Goal: Information Seeking & Learning: Learn about a topic

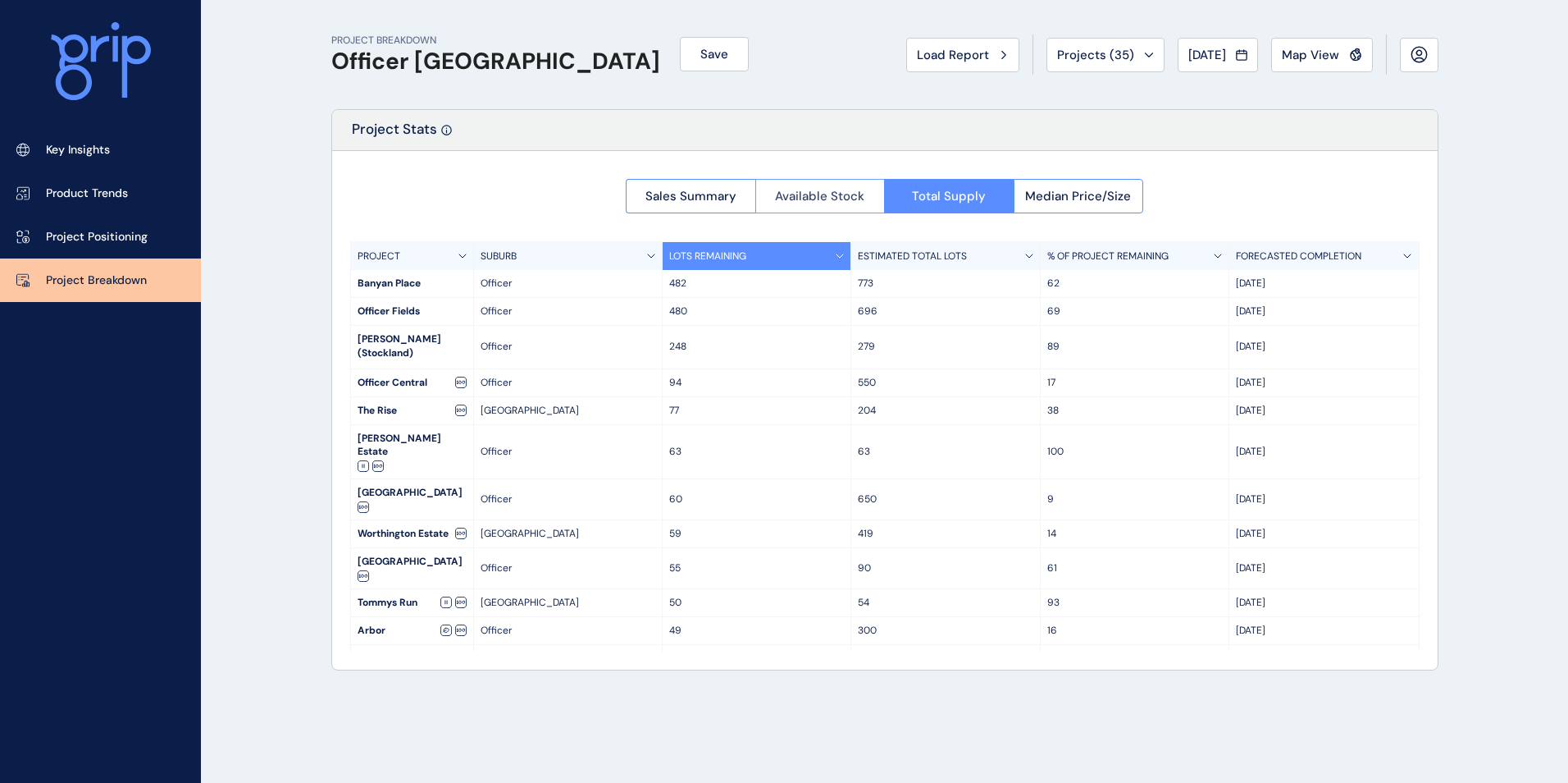
click at [846, 194] on span "Available Stock" at bounding box center [820, 196] width 90 height 16
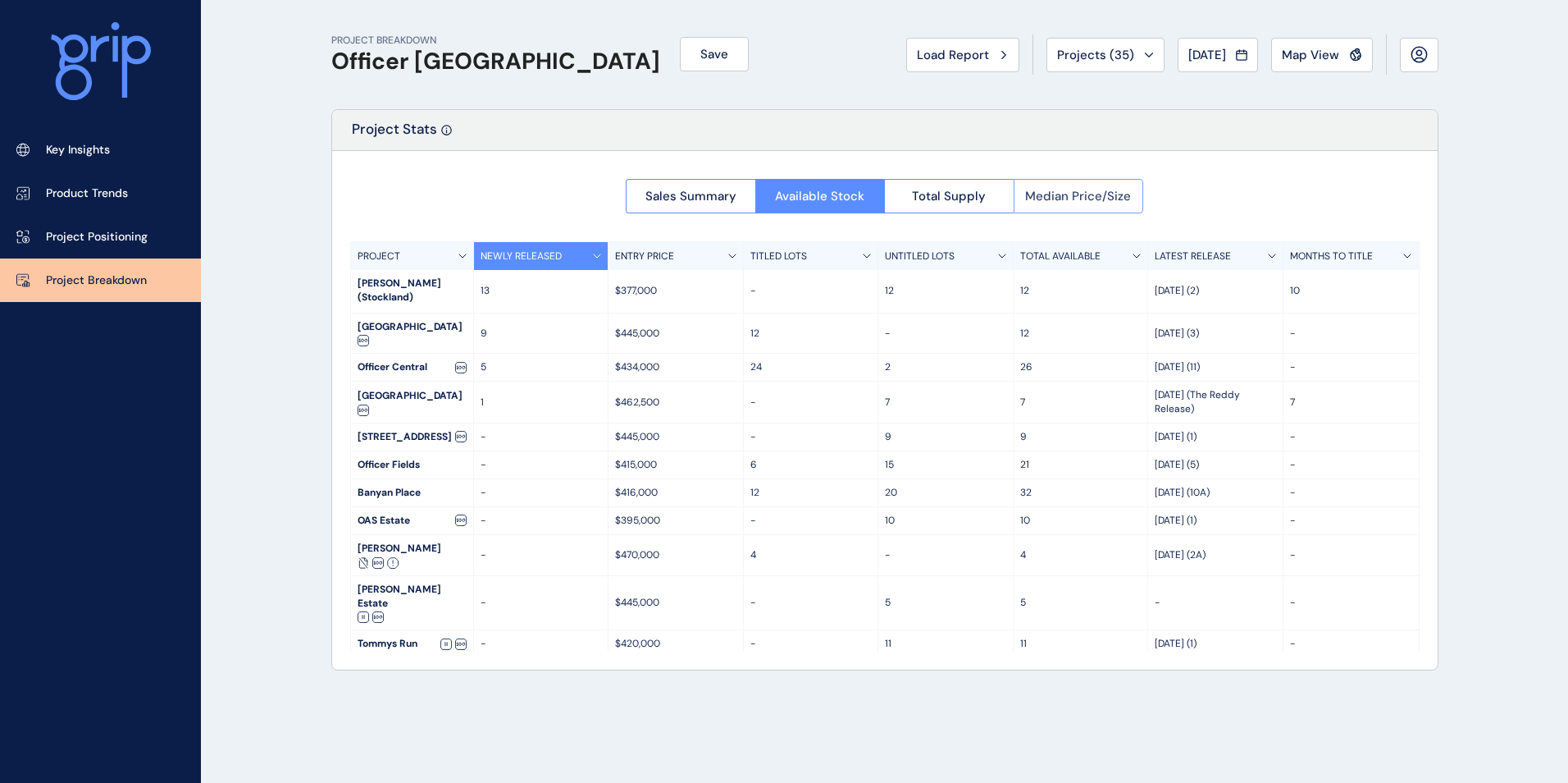
click at [1094, 198] on span "Median Price/Size" at bounding box center [1078, 196] width 106 height 16
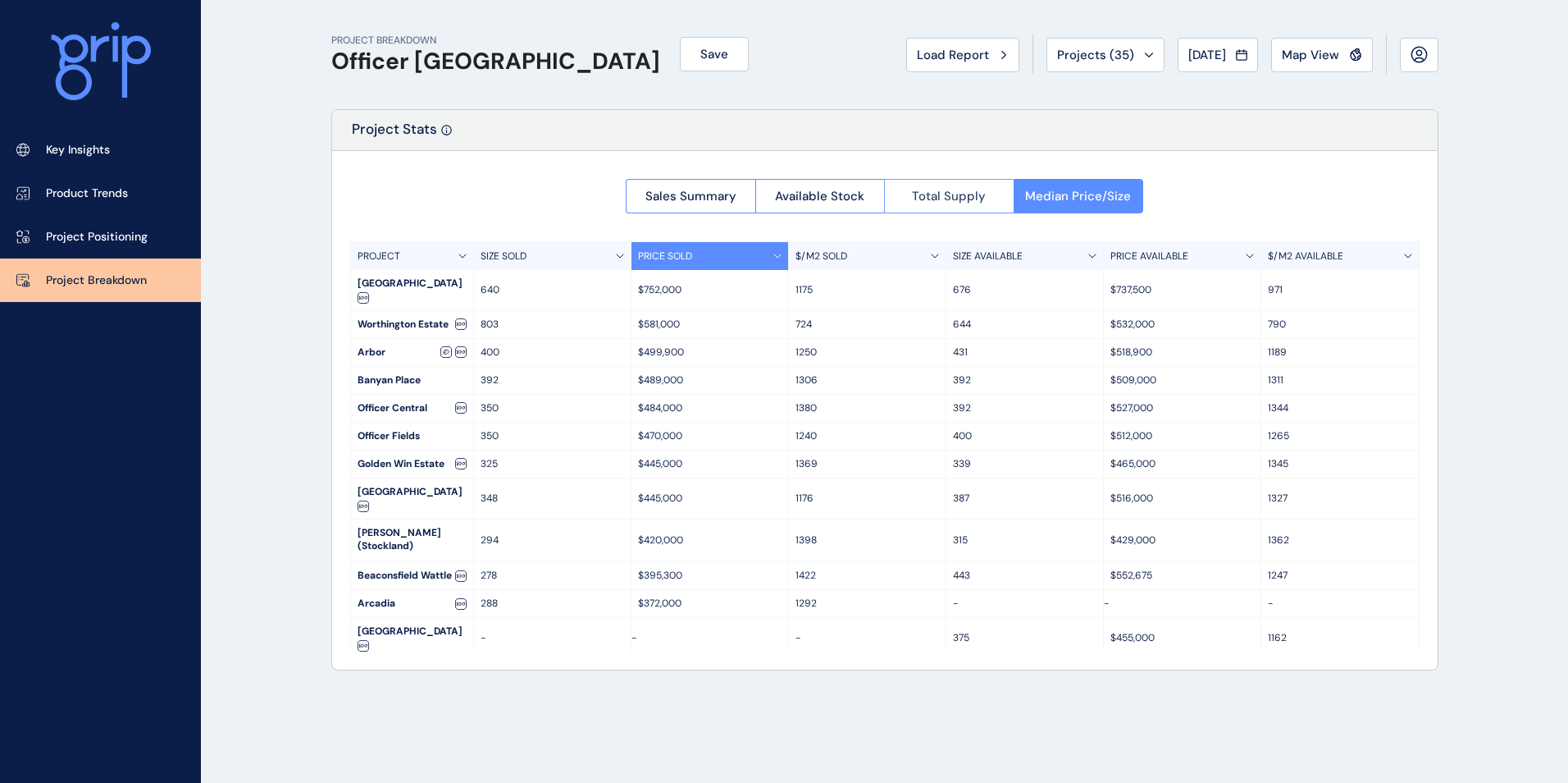
click at [968, 192] on span "Total Supply" at bounding box center [949, 196] width 74 height 16
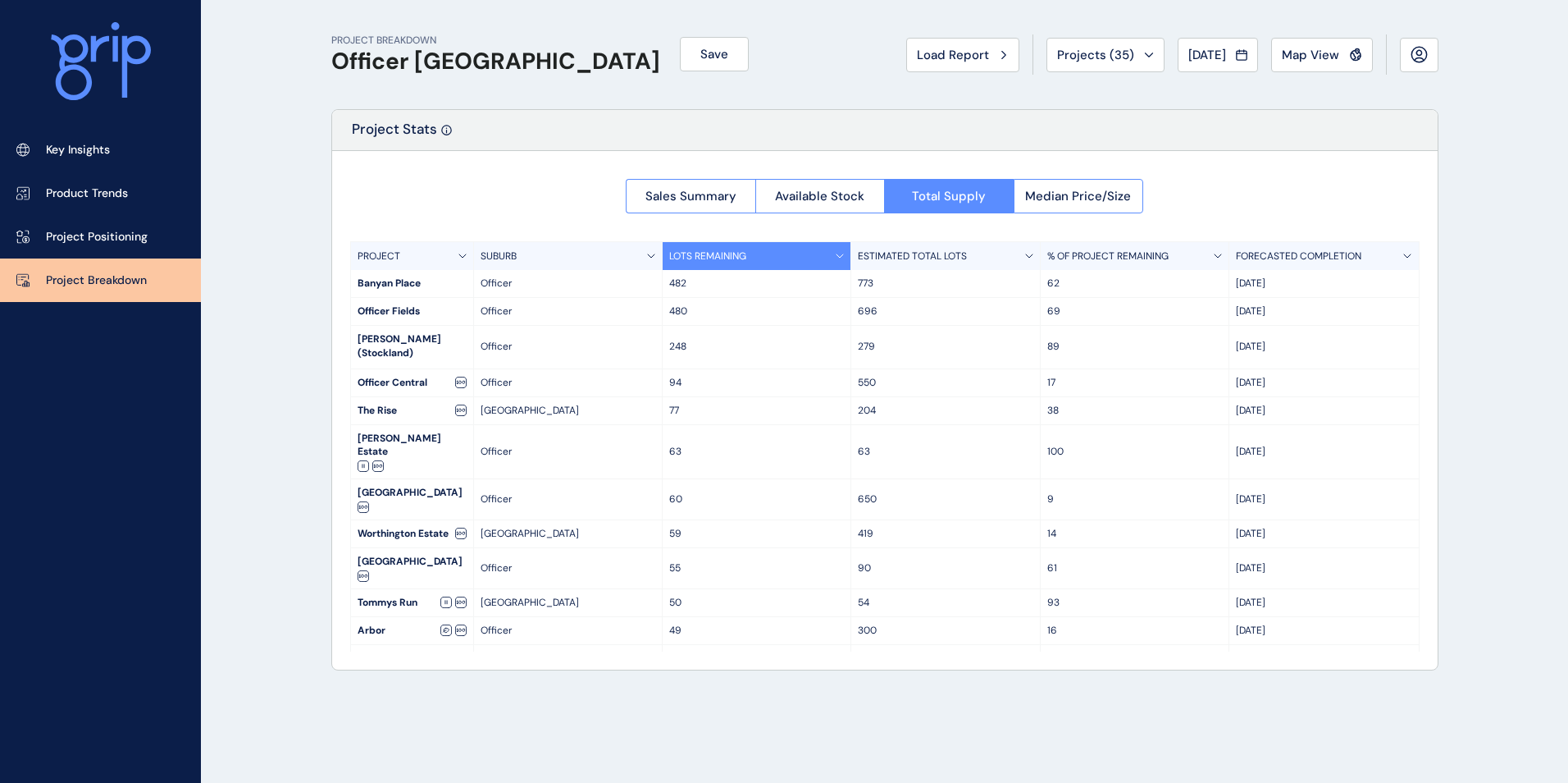
click at [944, 492] on p "650" at bounding box center [945, 499] width 175 height 14
click at [934, 492] on p "650" at bounding box center [945, 499] width 175 height 14
click at [813, 199] on span "Available Stock" at bounding box center [820, 196] width 90 height 16
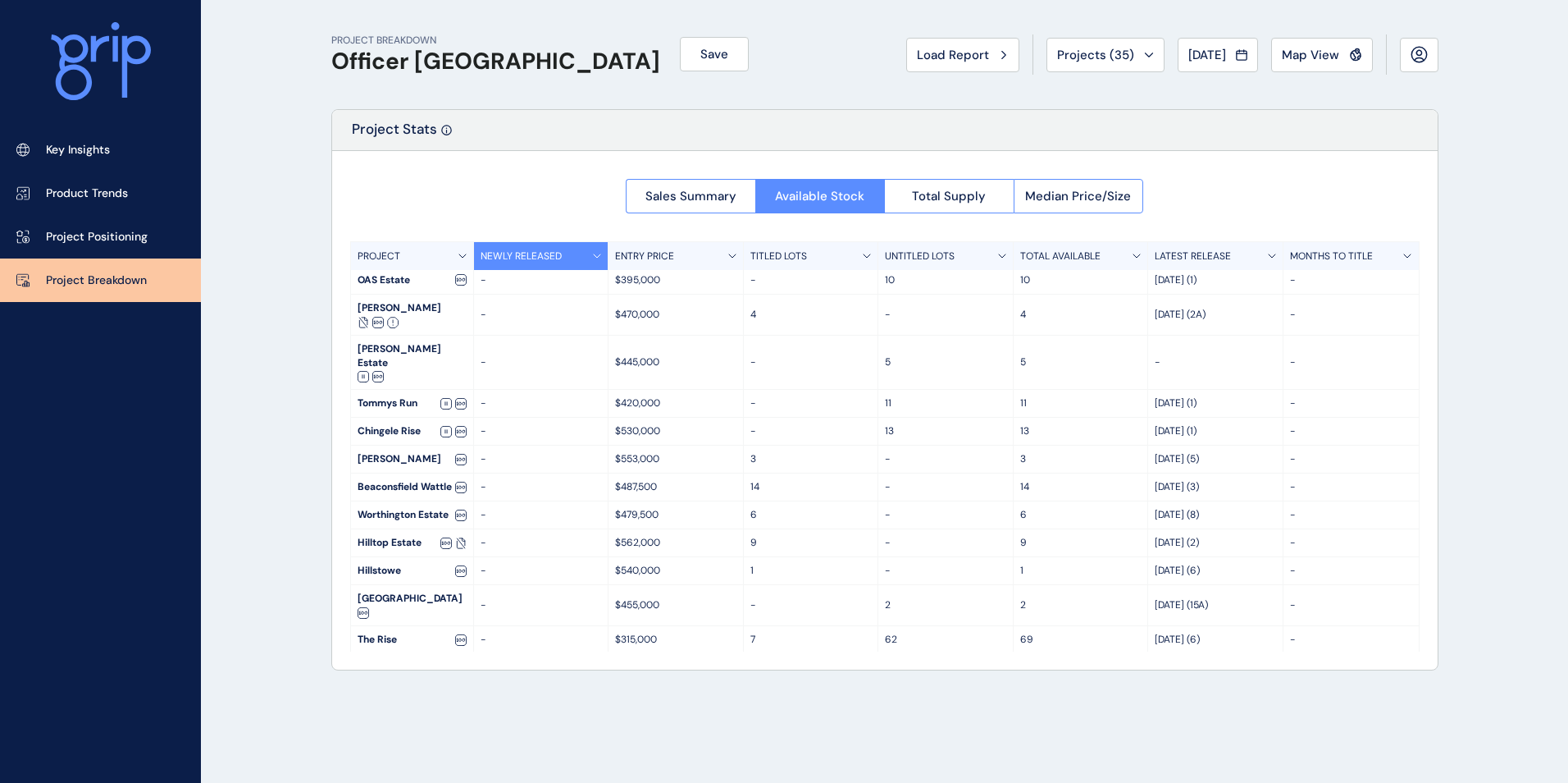
scroll to position [247, 0]
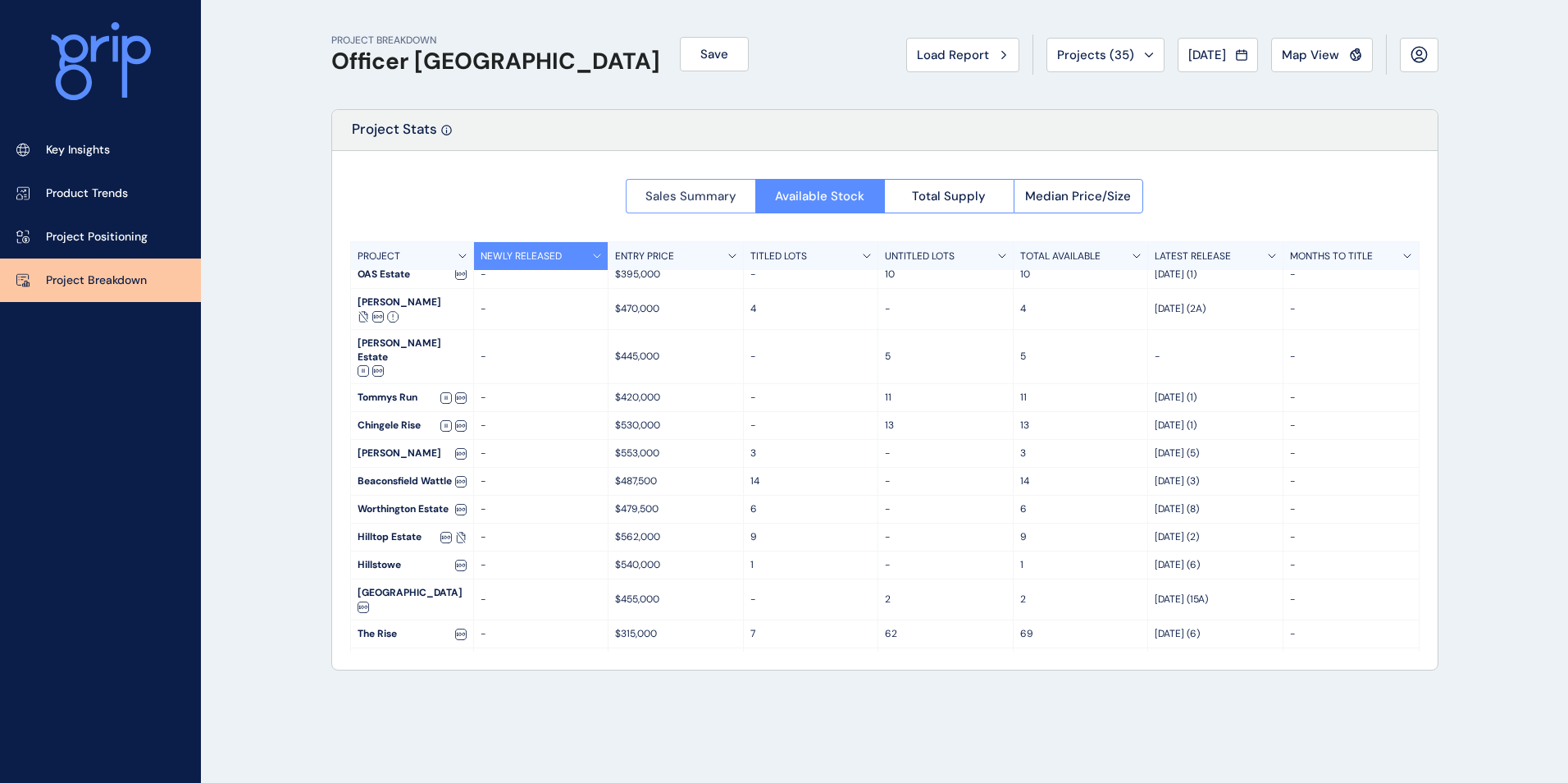
click at [697, 194] on span "Sales Summary" at bounding box center [691, 196] width 91 height 16
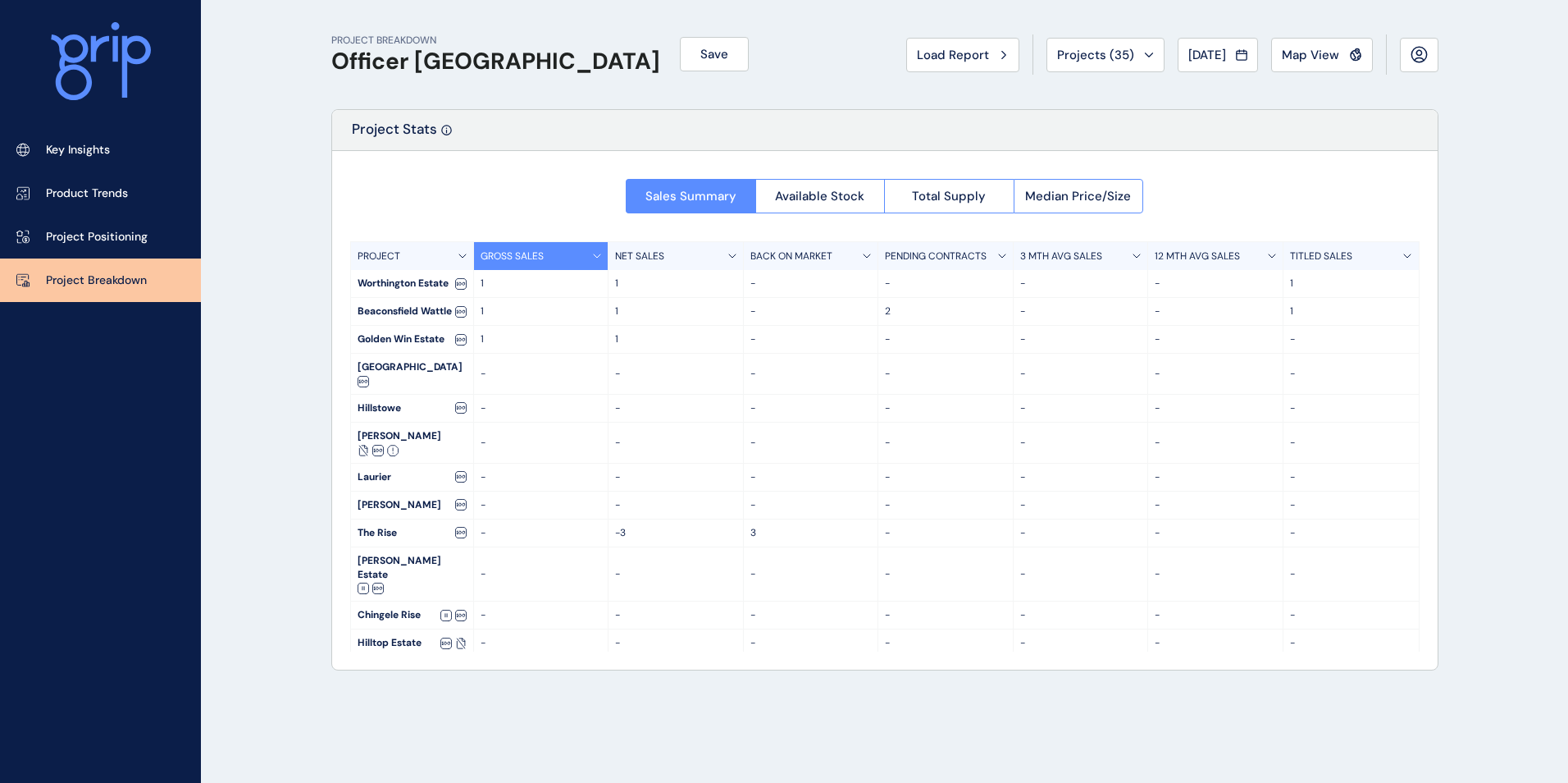
scroll to position [273, 0]
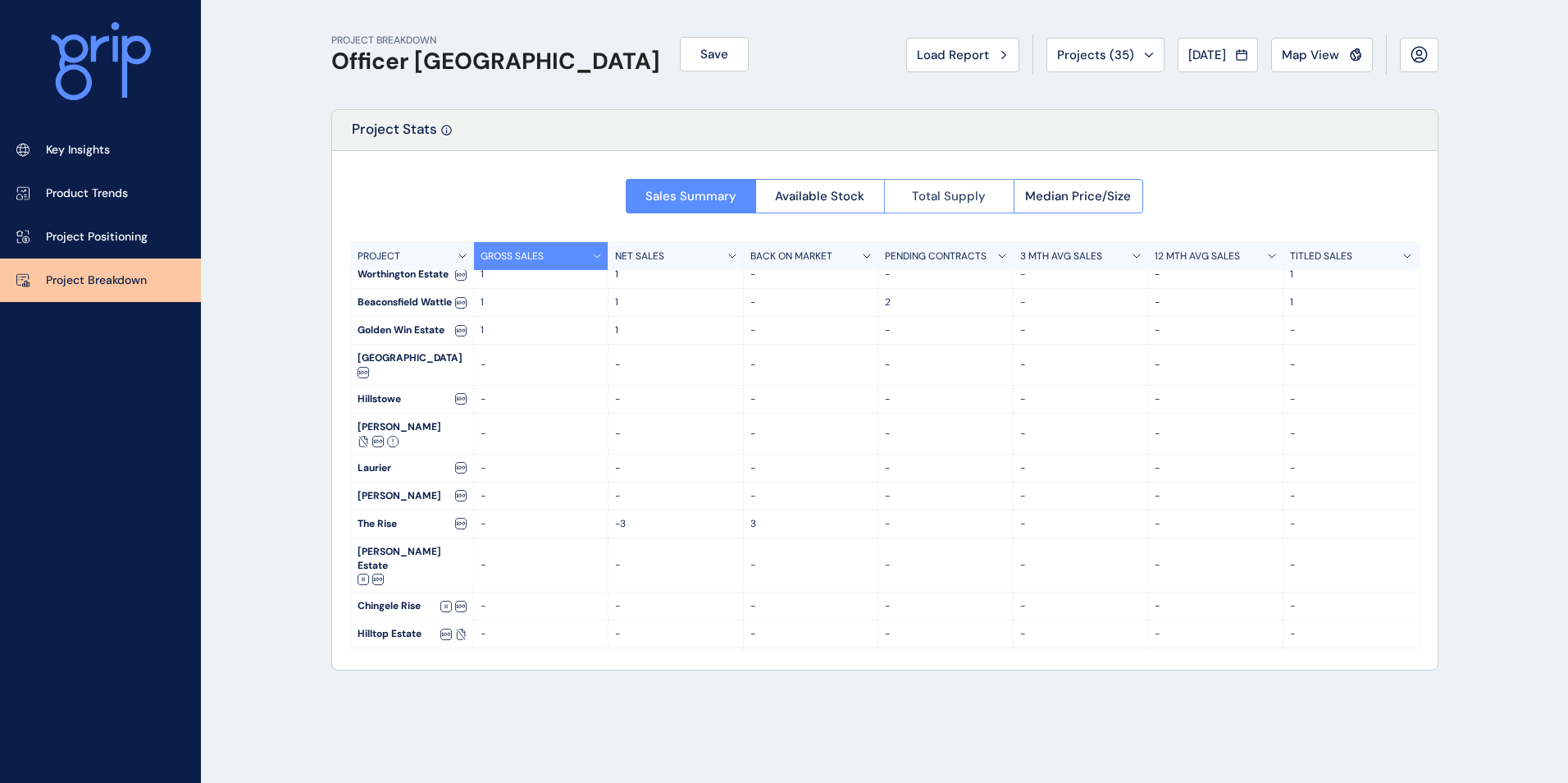
click at [982, 196] on span "Total Supply" at bounding box center [949, 196] width 74 height 16
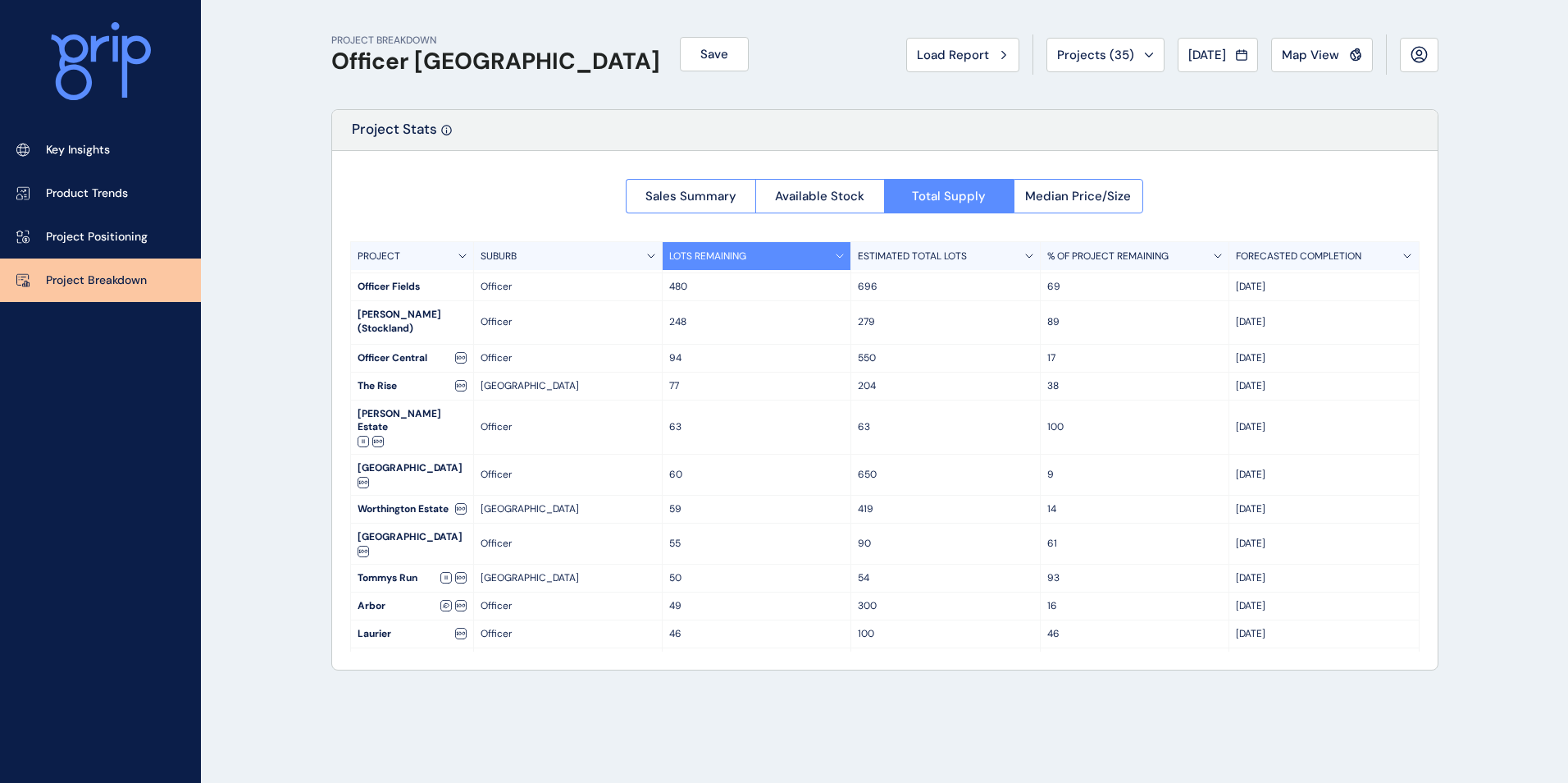
scroll to position [0, 0]
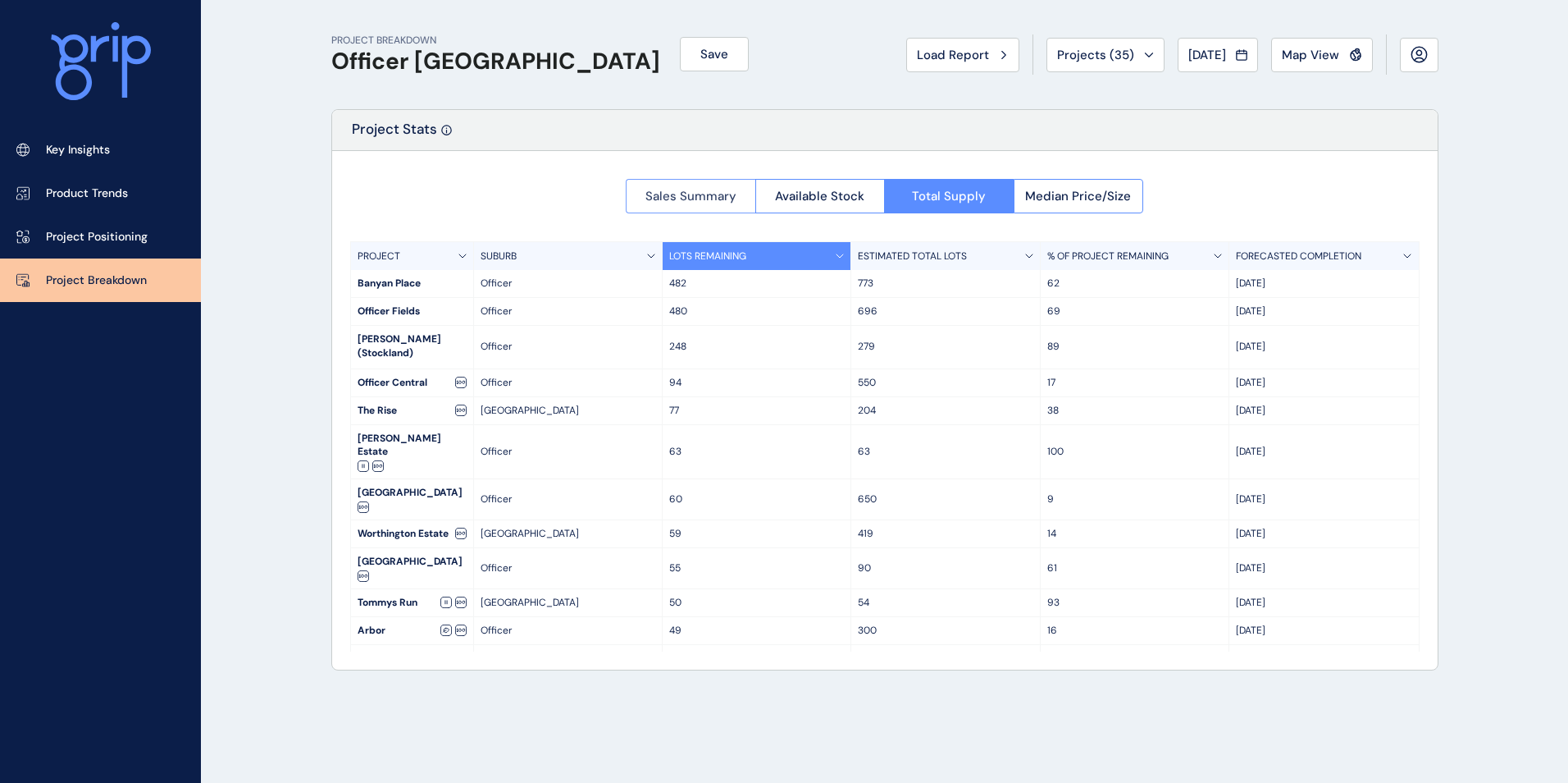
click at [721, 203] on button "Sales Summary" at bounding box center [691, 196] width 130 height 34
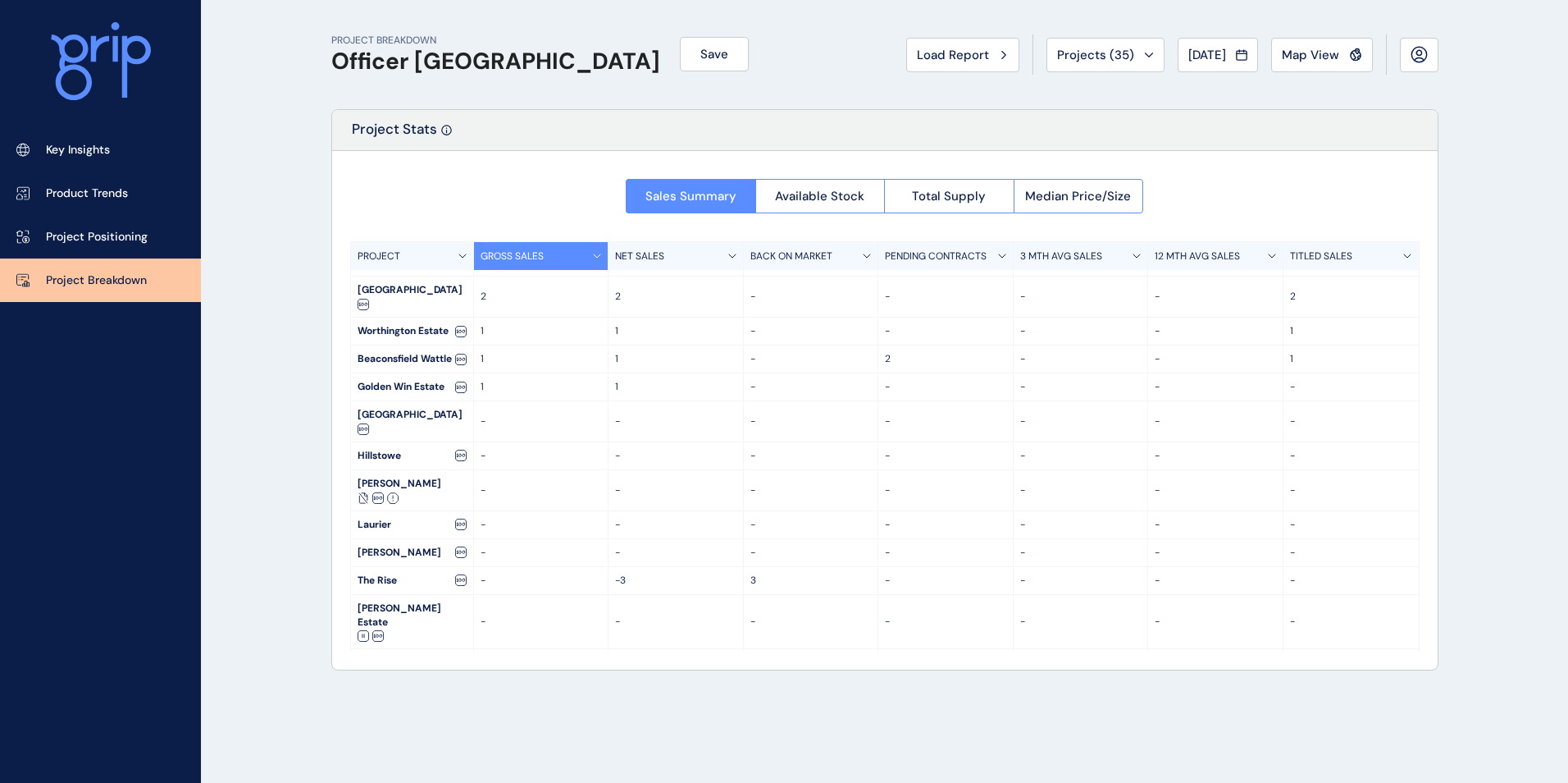
scroll to position [273, 0]
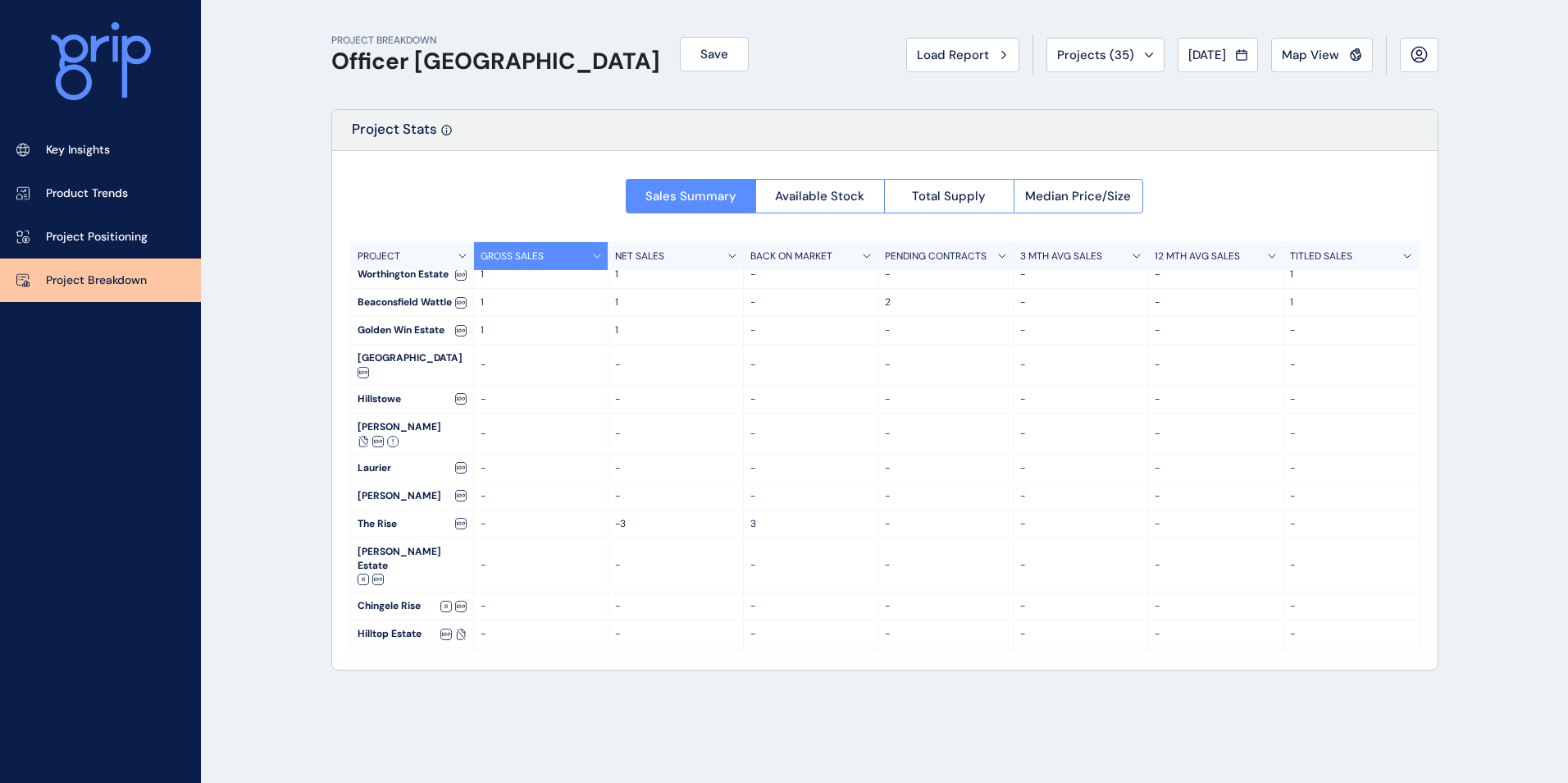
click at [635, 345] on div "-" at bounding box center [677, 365] width 136 height 40
click at [1060, 183] on button "Median Price/Size" at bounding box center [1079, 196] width 131 height 34
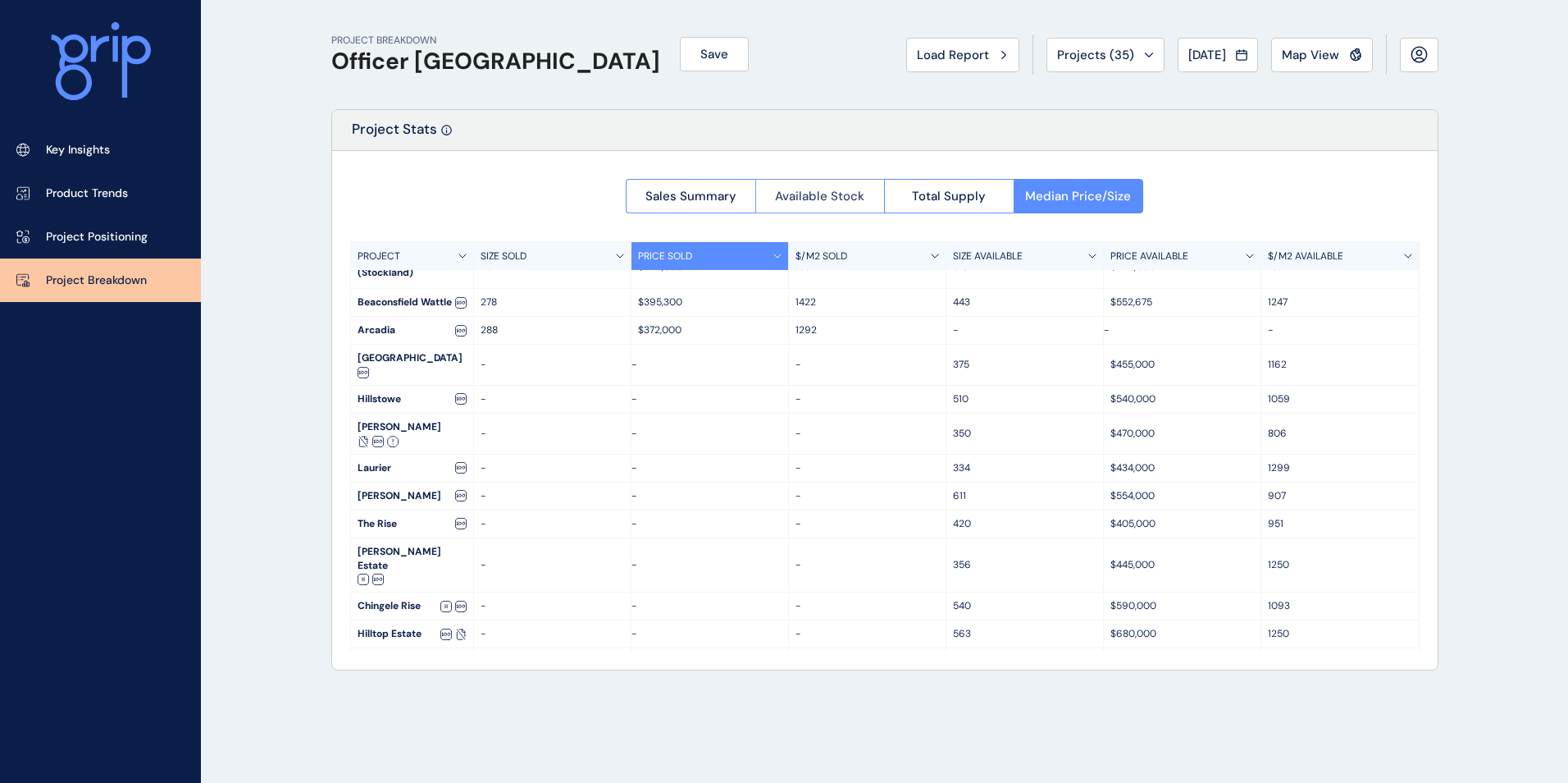
click at [852, 190] on span "Available Stock" at bounding box center [820, 196] width 90 height 16
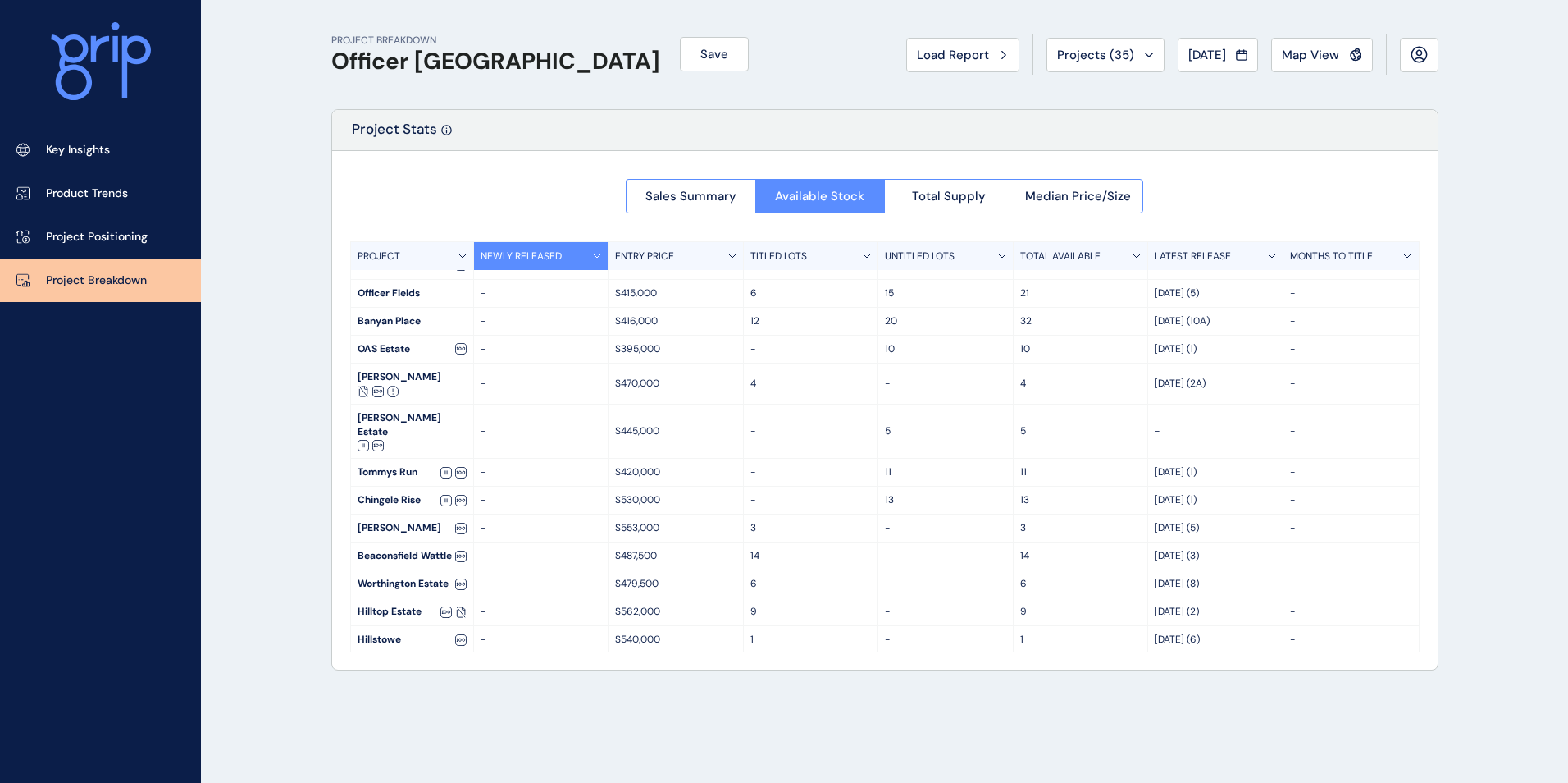
scroll to position [258, 0]
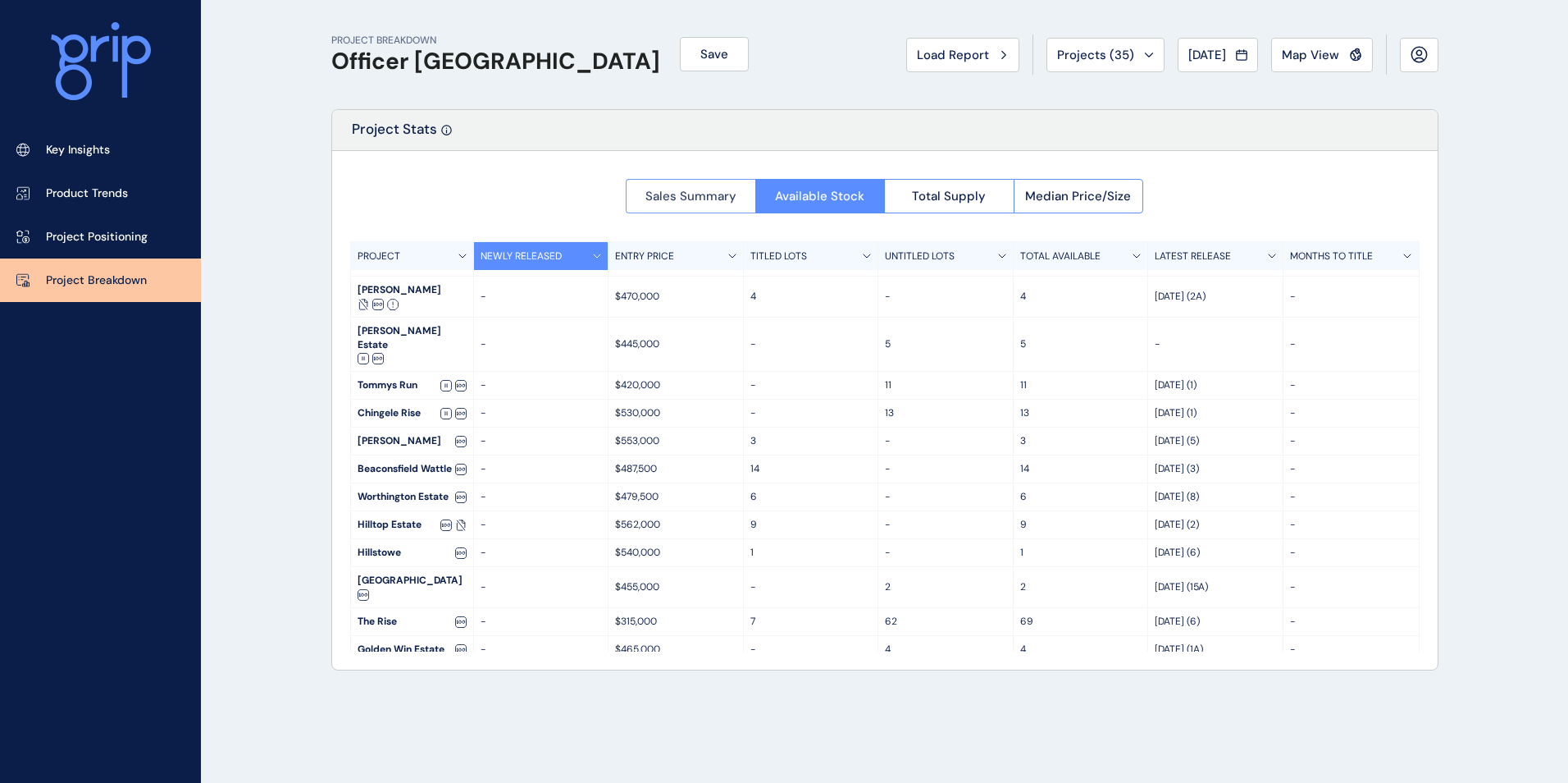
click at [717, 188] on span "Sales Summary" at bounding box center [691, 196] width 91 height 16
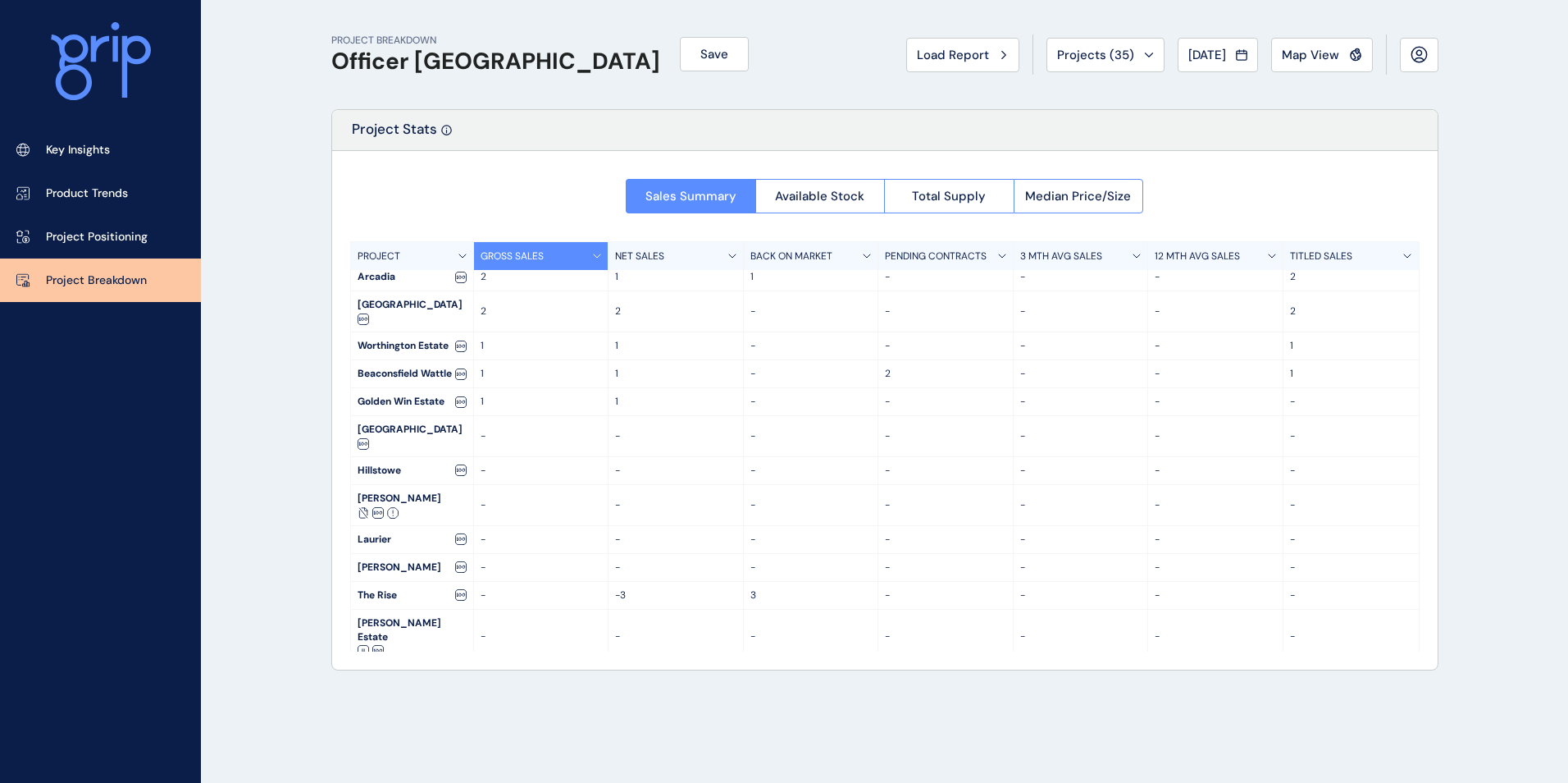
scroll to position [27, 0]
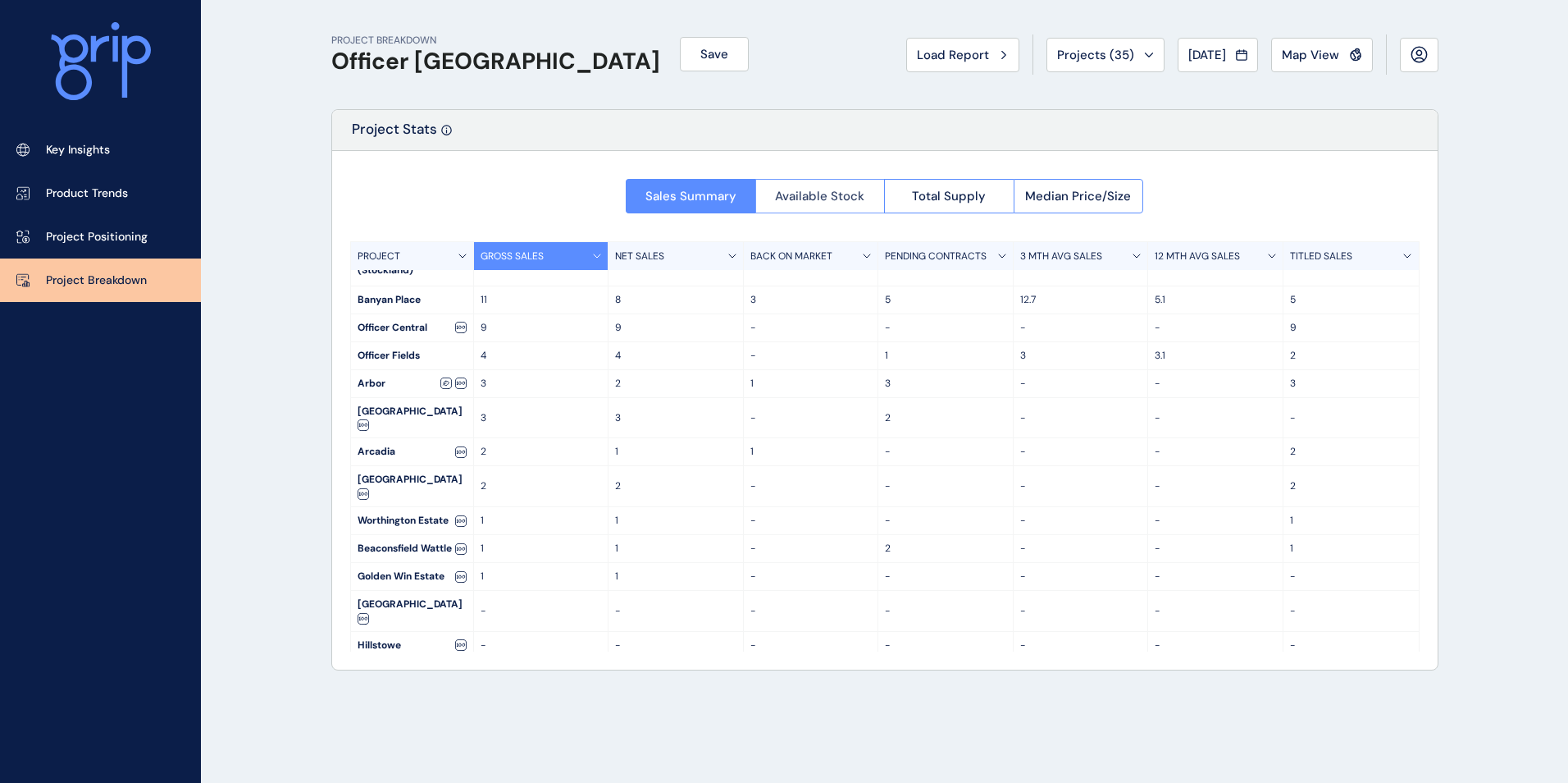
click at [821, 197] on span "Available Stock" at bounding box center [820, 196] width 90 height 16
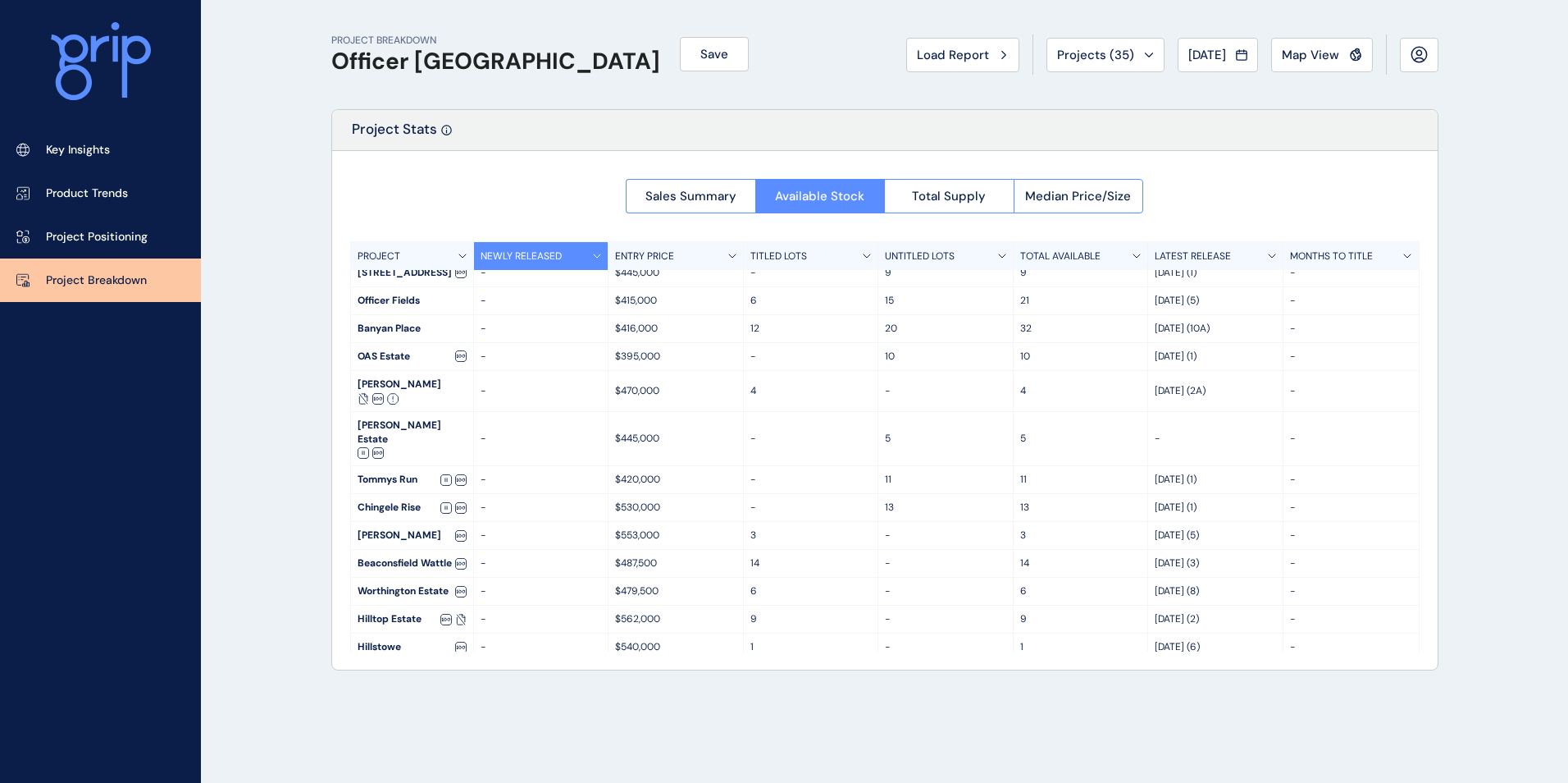
scroll to position [258, 0]
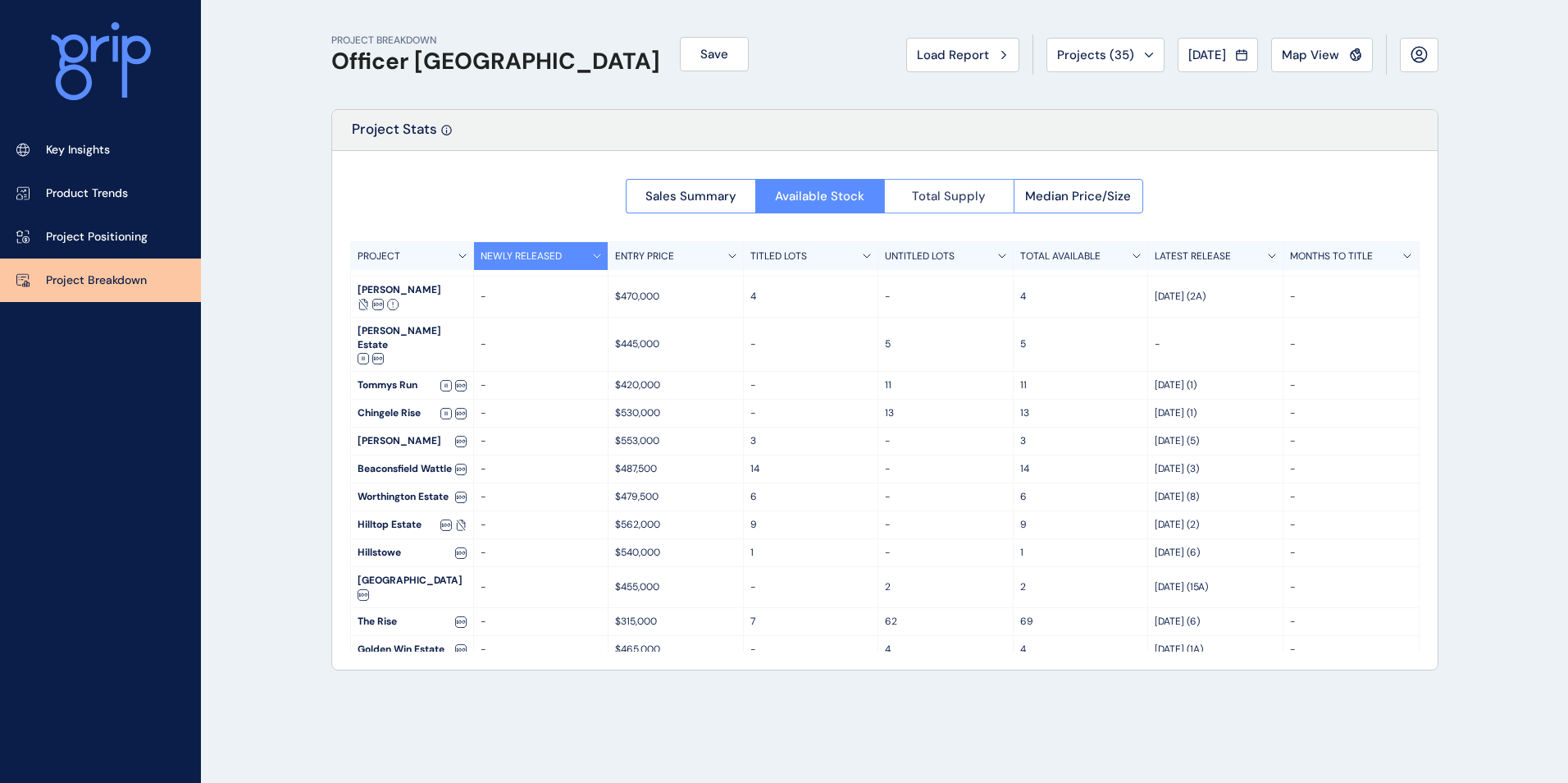
click at [938, 206] on button "Total Supply" at bounding box center [949, 196] width 130 height 34
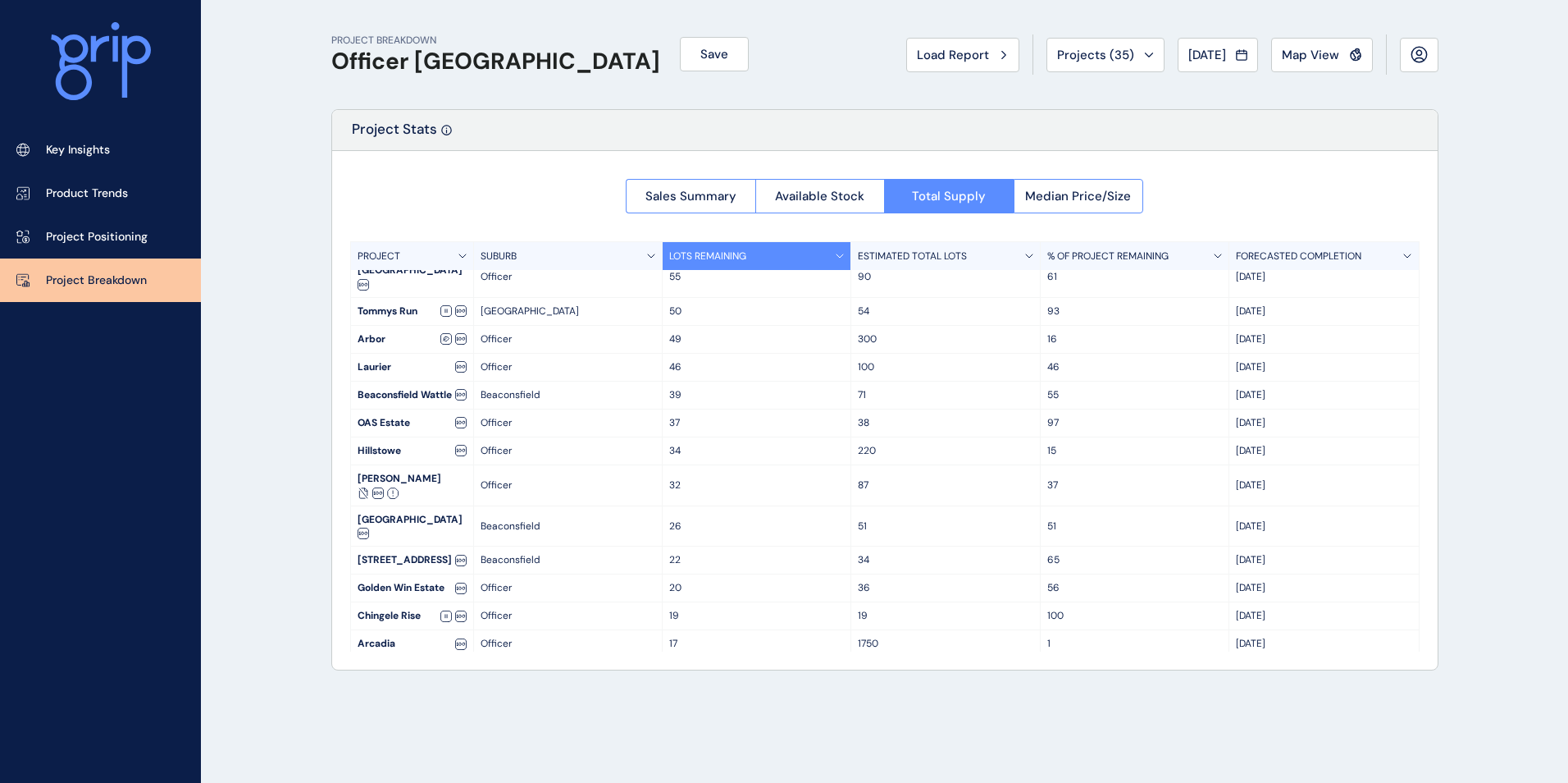
scroll to position [316, 0]
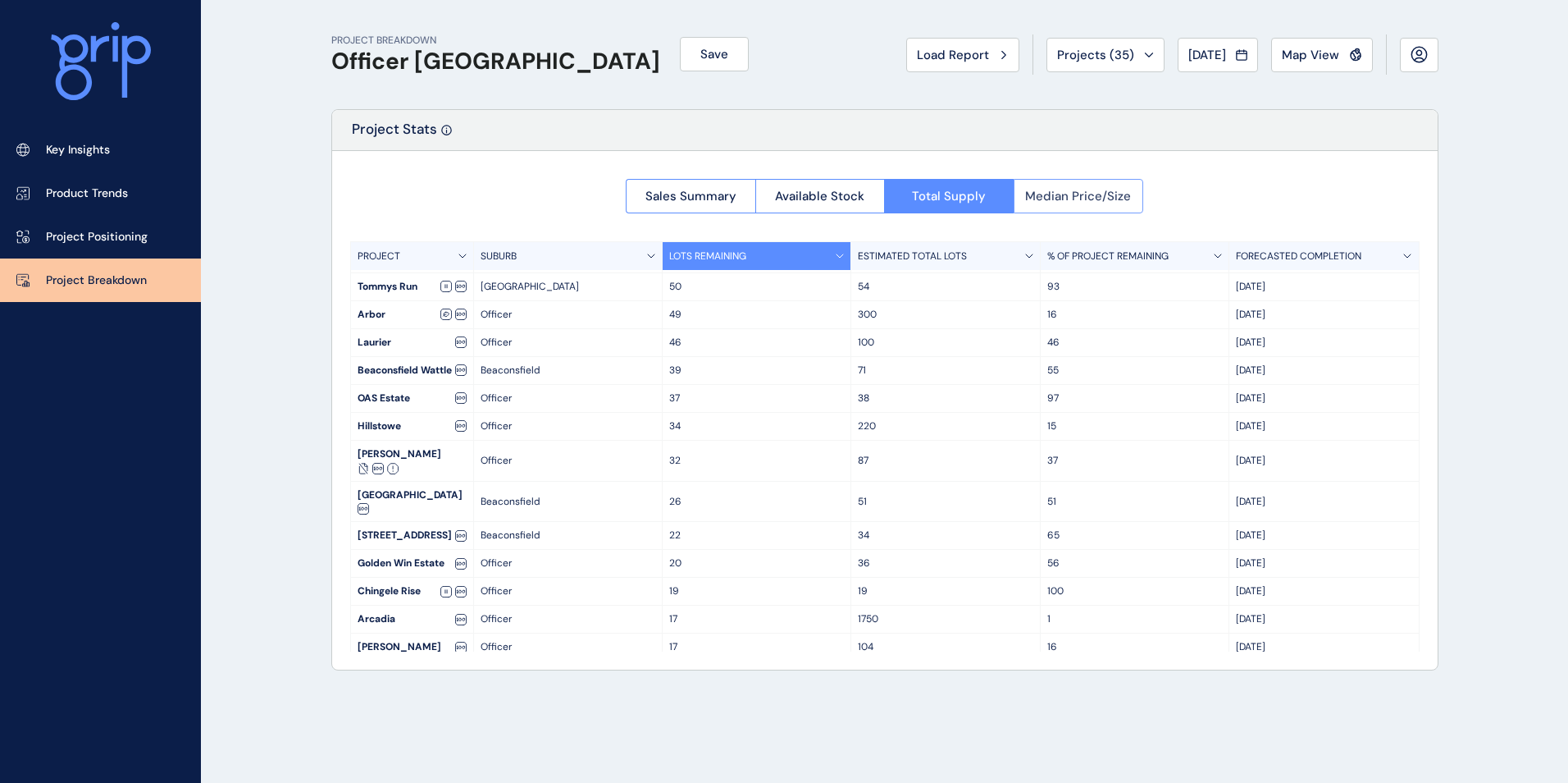
click at [1063, 183] on button "Median Price/Size" at bounding box center [1079, 196] width 131 height 34
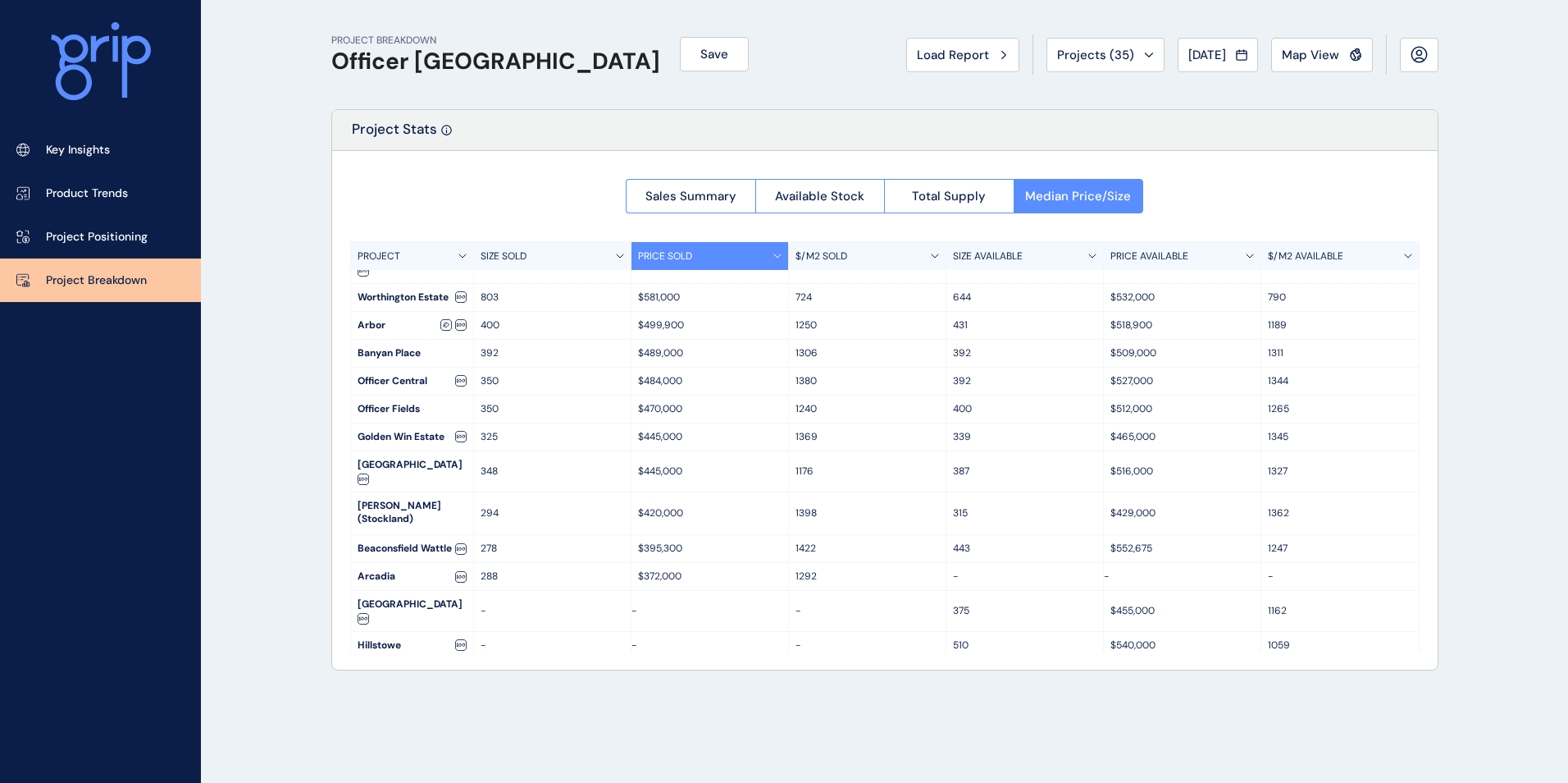
scroll to position [0, 0]
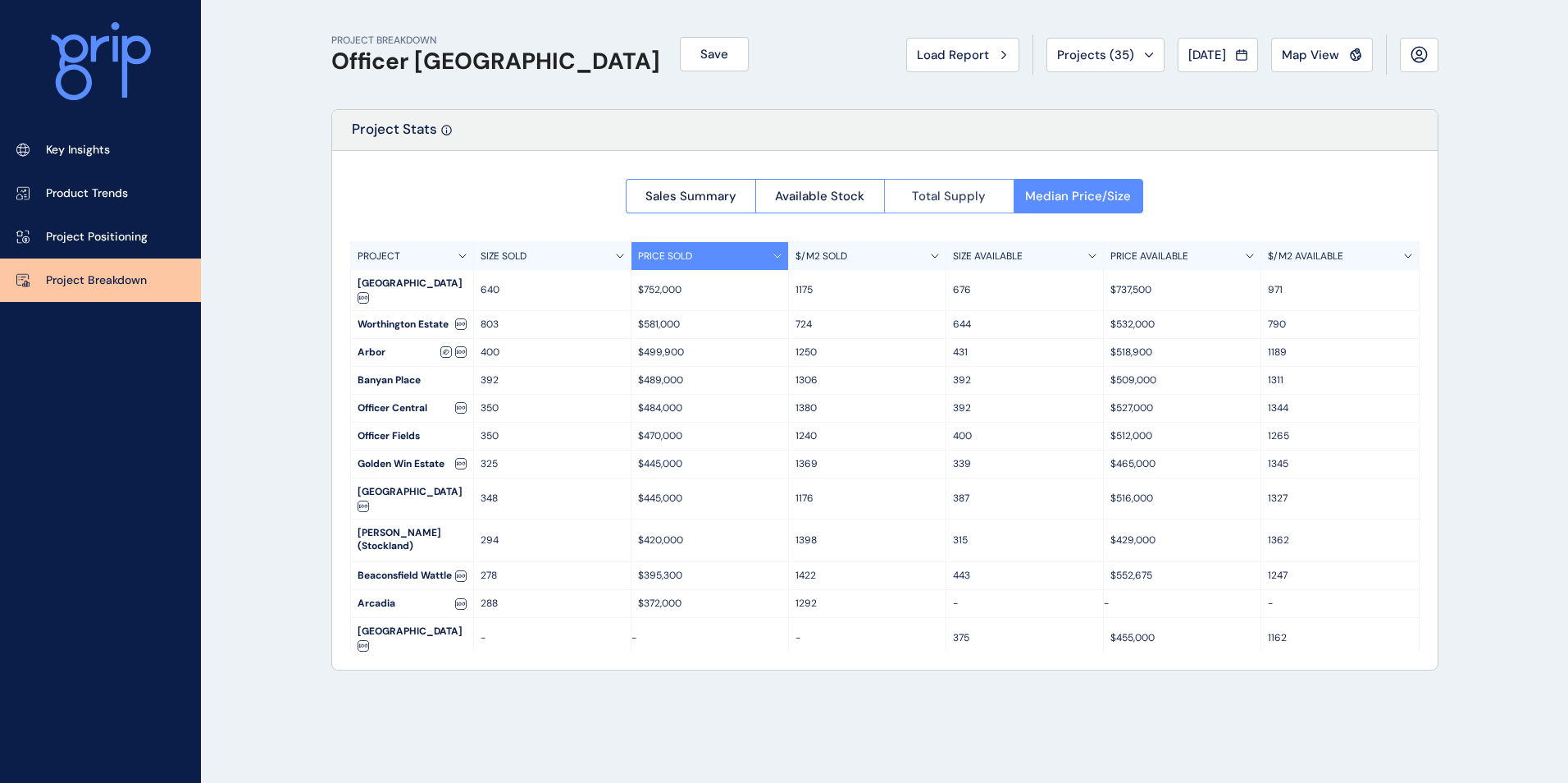
click at [941, 203] on span "Total Supply" at bounding box center [949, 196] width 74 height 16
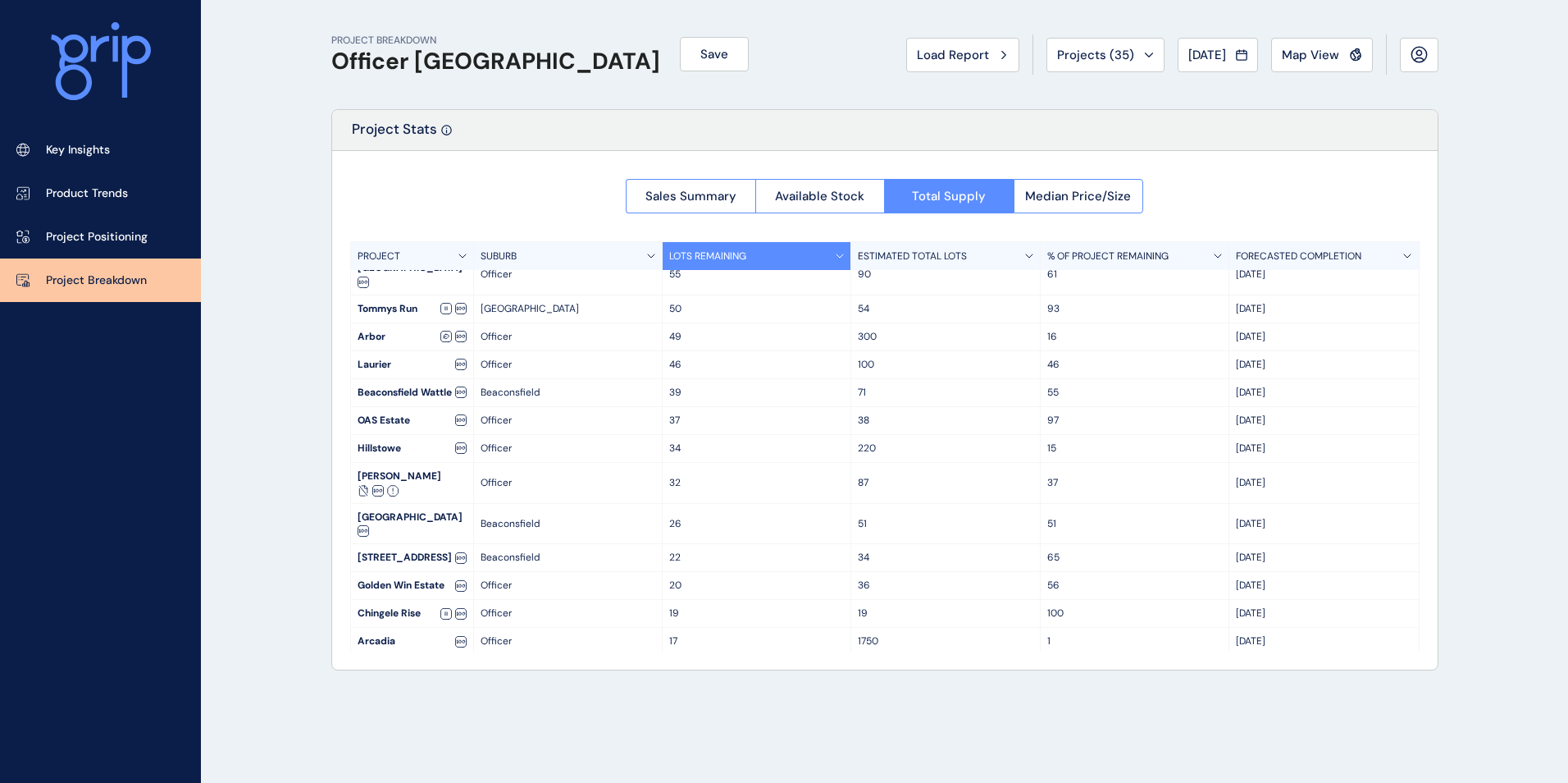
scroll to position [316, 0]
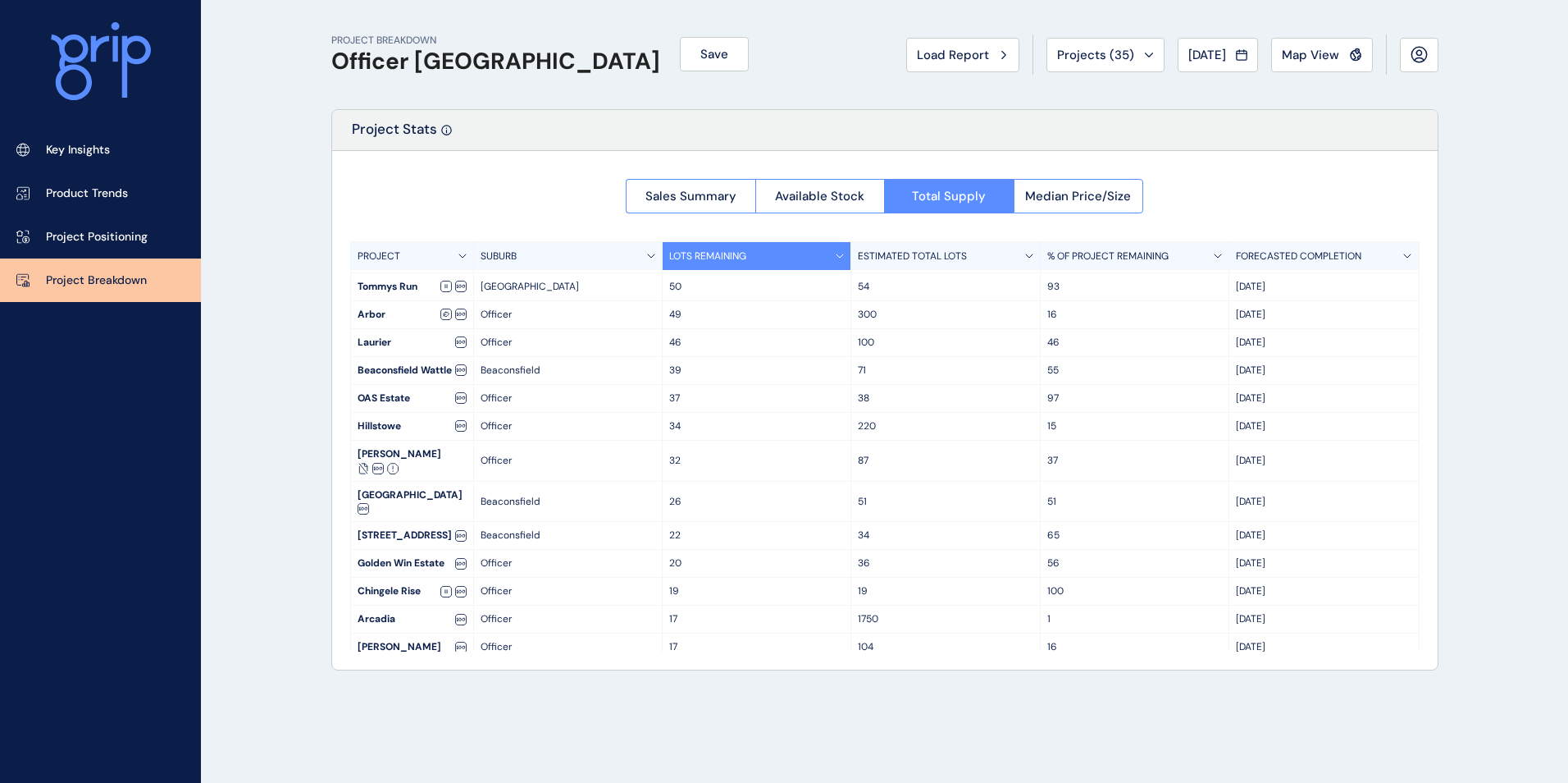
click at [885, 612] on p "1750" at bounding box center [945, 619] width 175 height 14
click at [863, 612] on p "1750" at bounding box center [945, 619] width 175 height 14
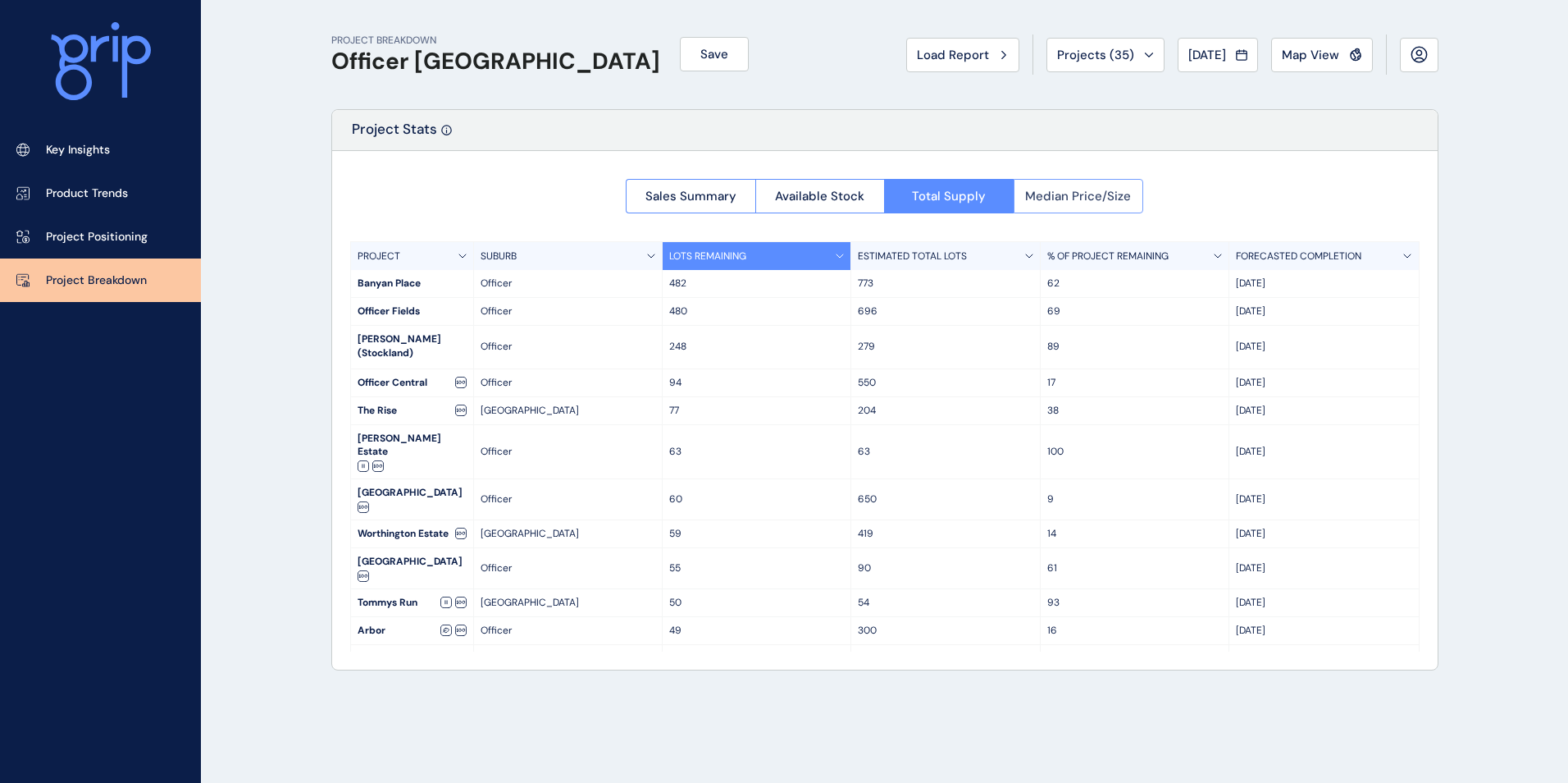
click at [1087, 179] on button "Median Price/Size" at bounding box center [1079, 196] width 131 height 34
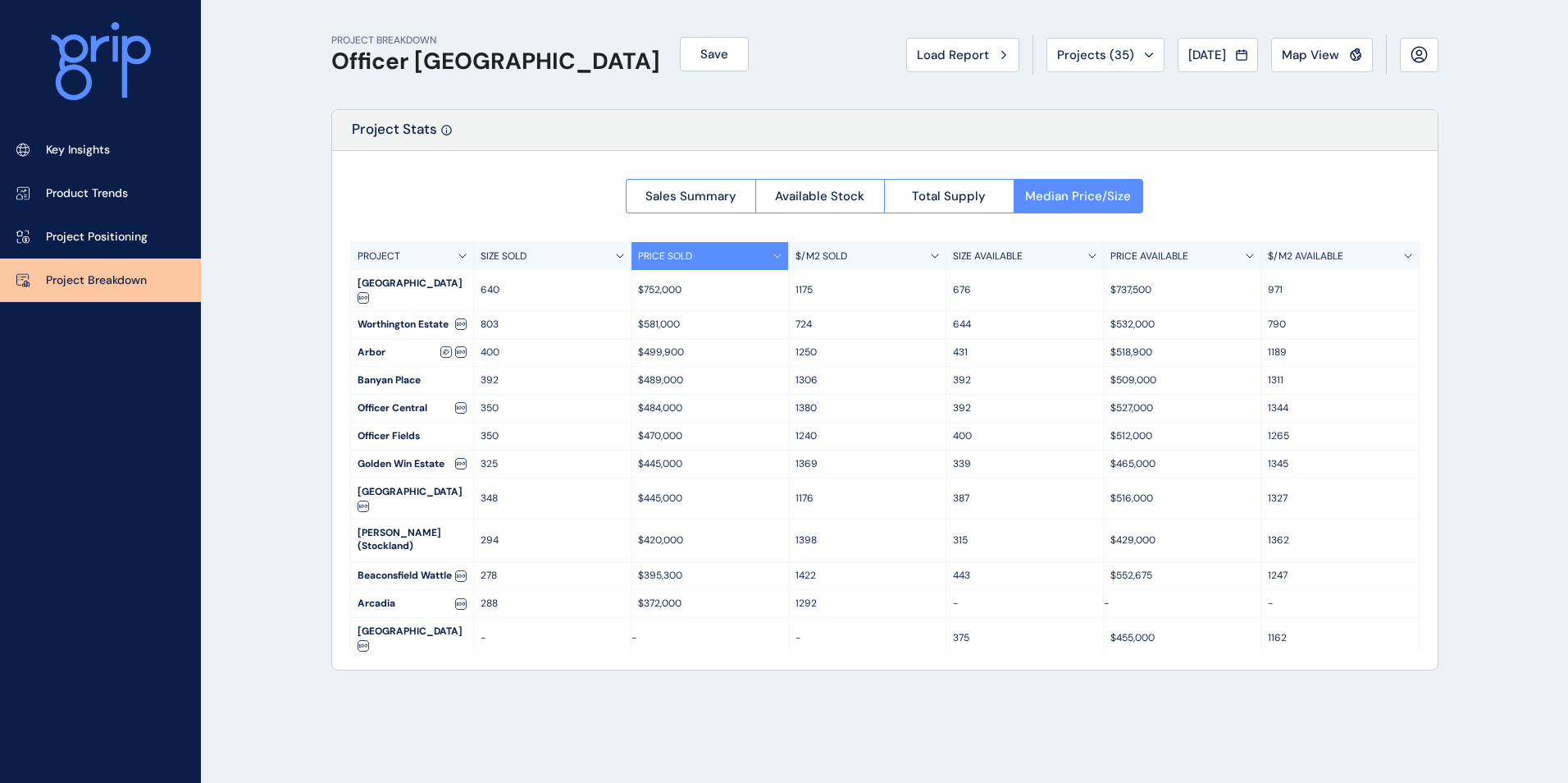
click at [1003, 194] on button "Total Supply" at bounding box center [949, 196] width 130 height 34
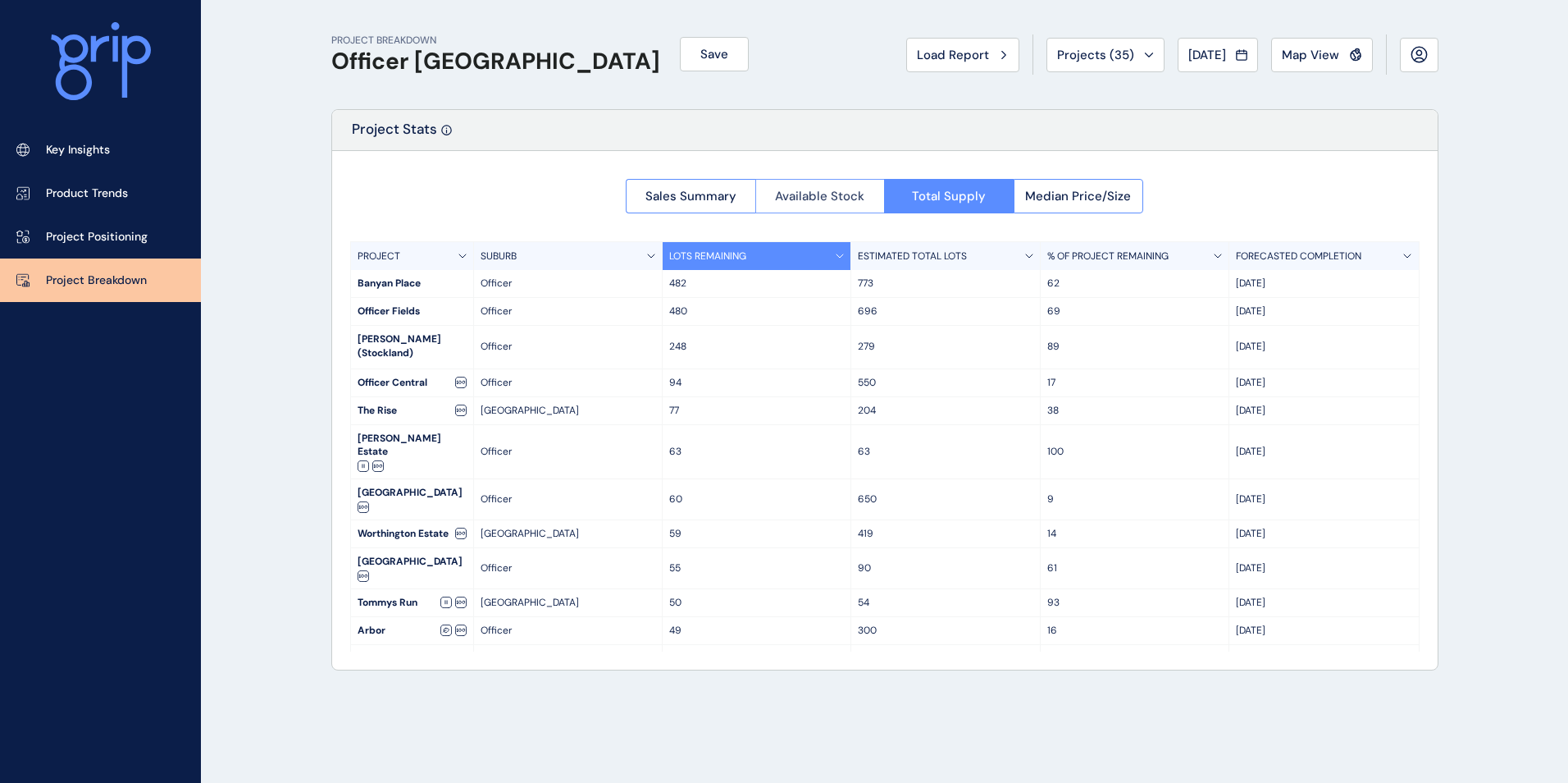
click at [815, 194] on span "Available Stock" at bounding box center [820, 196] width 90 height 16
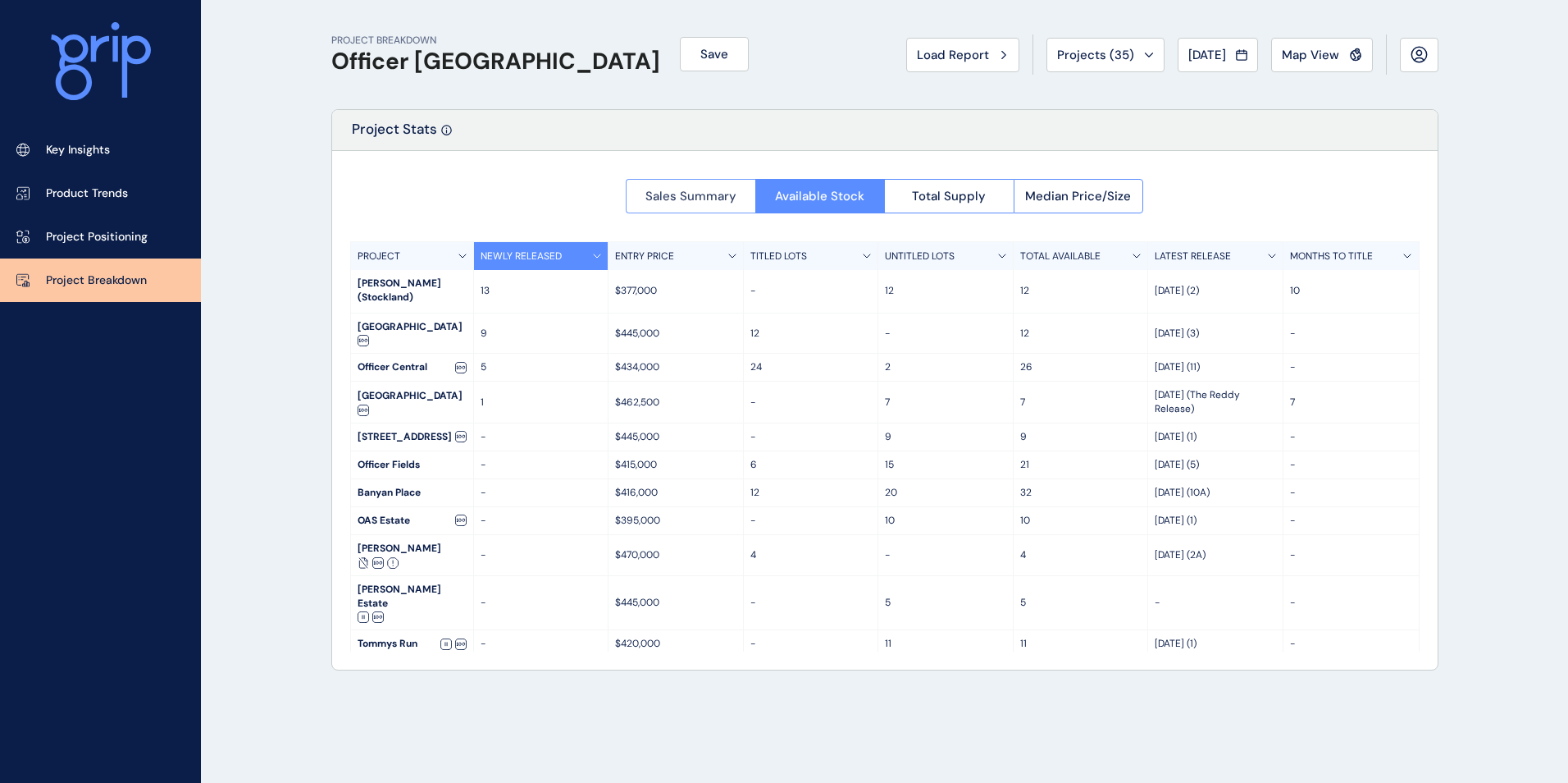
click at [721, 194] on span "Sales Summary" at bounding box center [691, 196] width 91 height 16
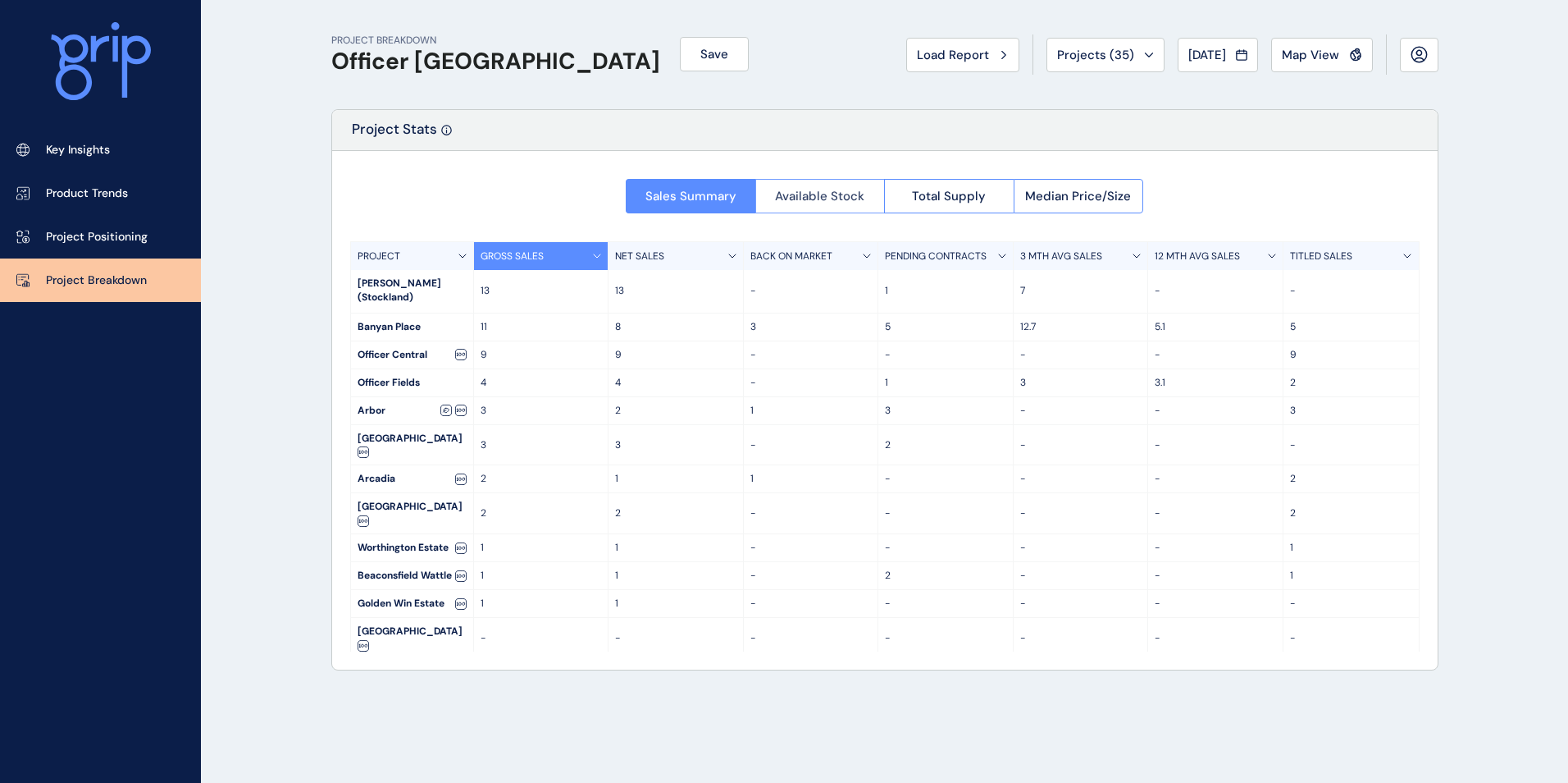
click at [850, 194] on span "Available Stock" at bounding box center [820, 196] width 90 height 16
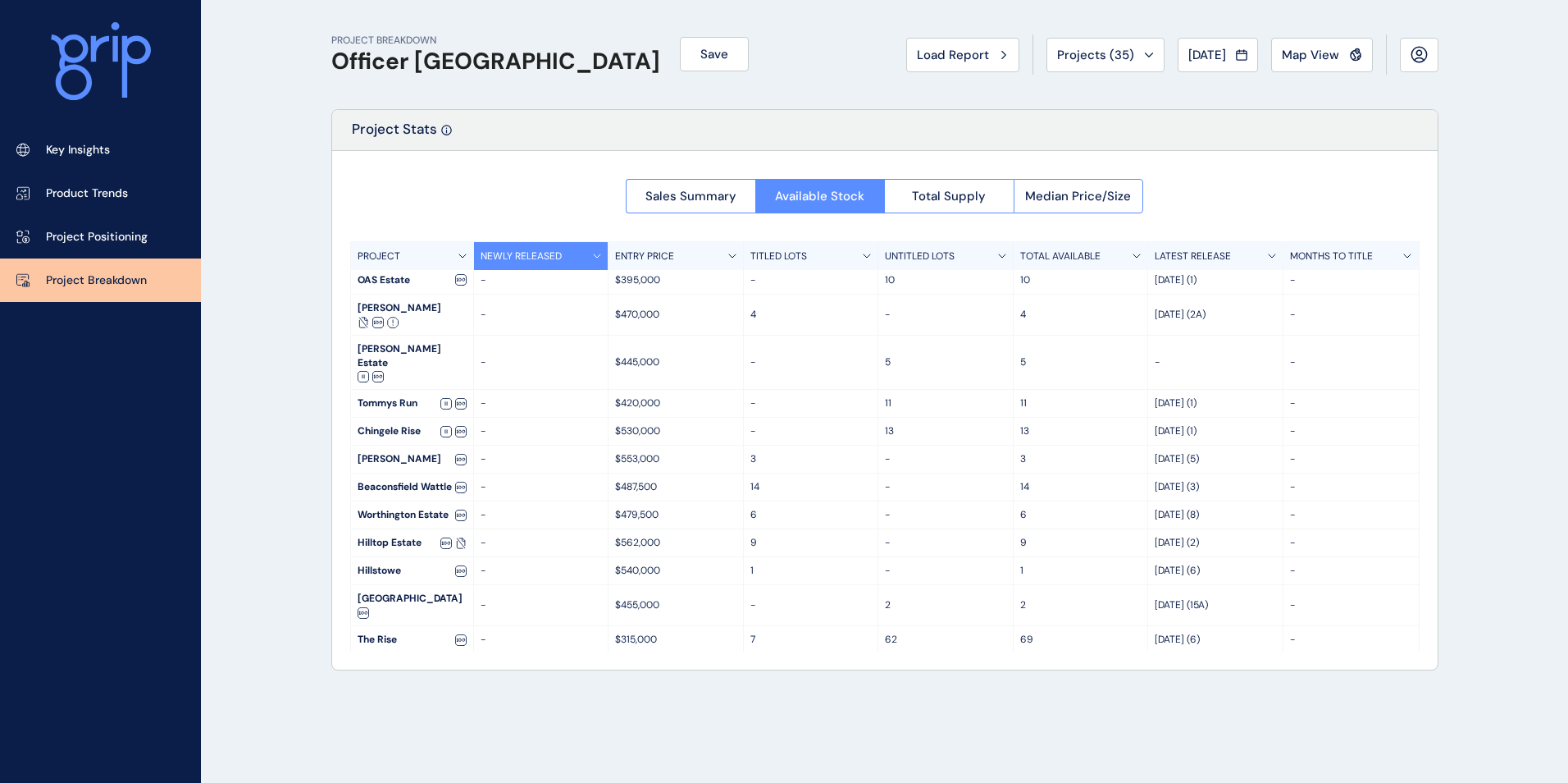
scroll to position [258, 0]
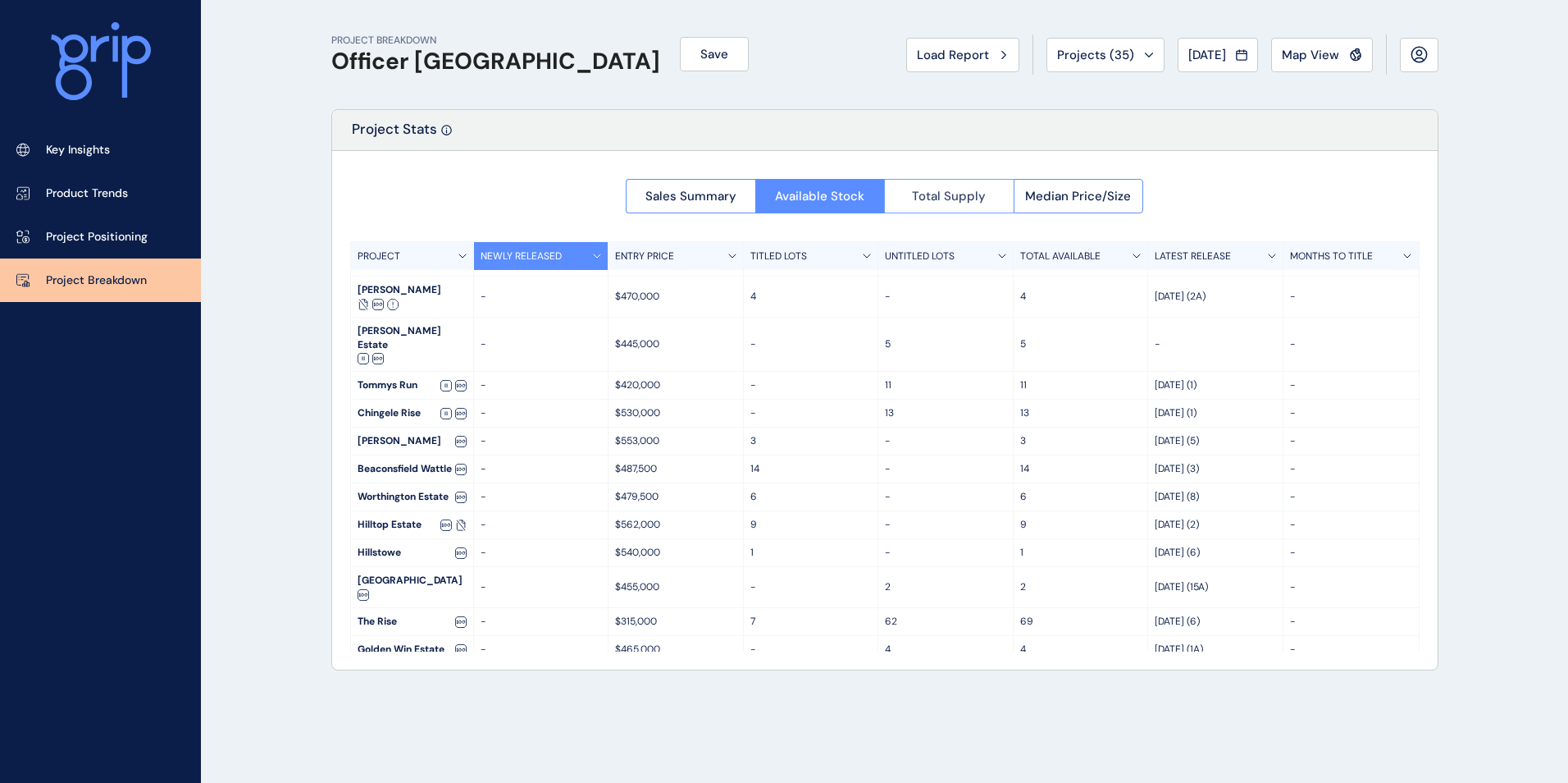
click at [951, 191] on span "Total Supply" at bounding box center [949, 196] width 74 height 16
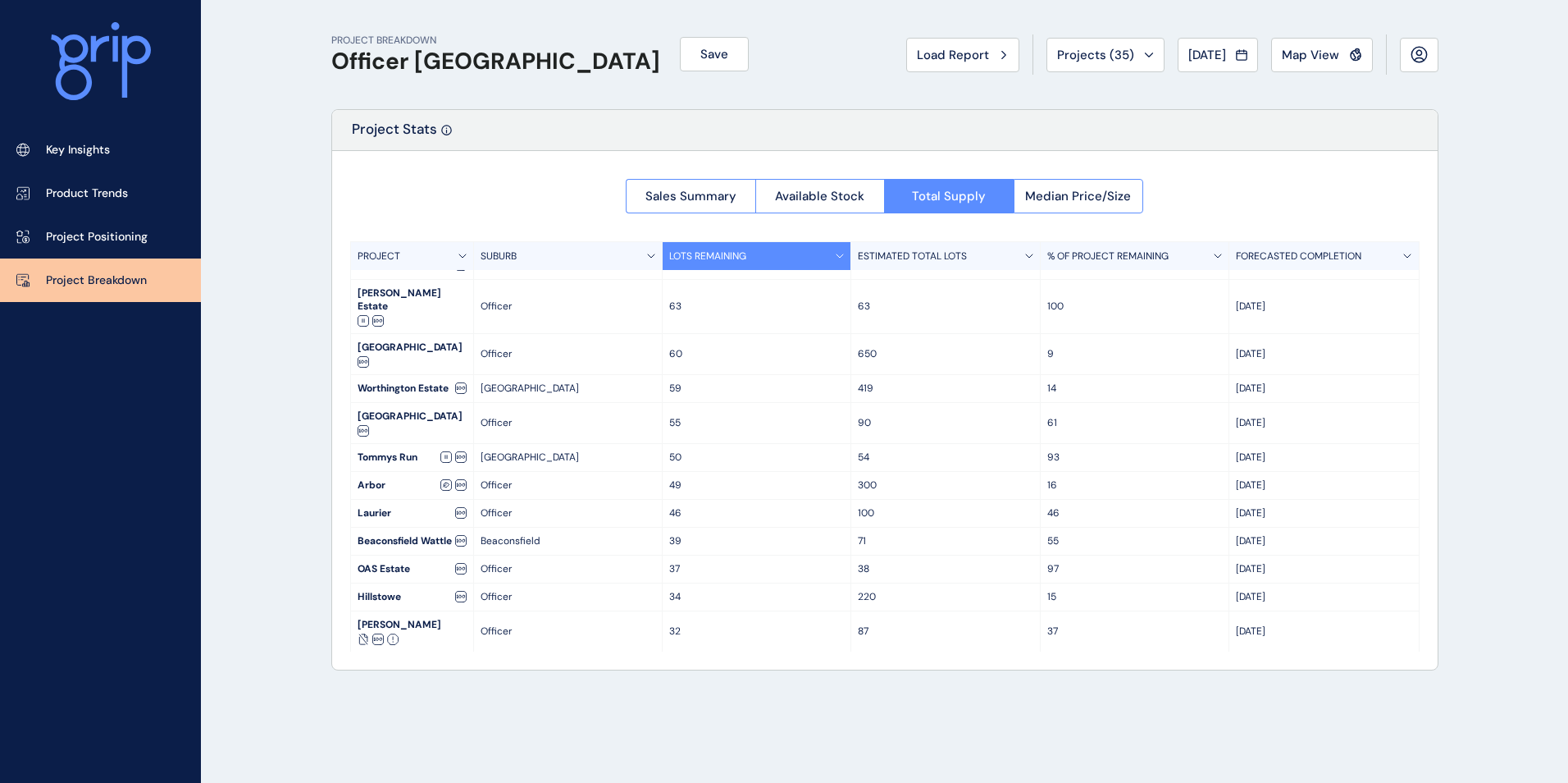
scroll to position [0, 0]
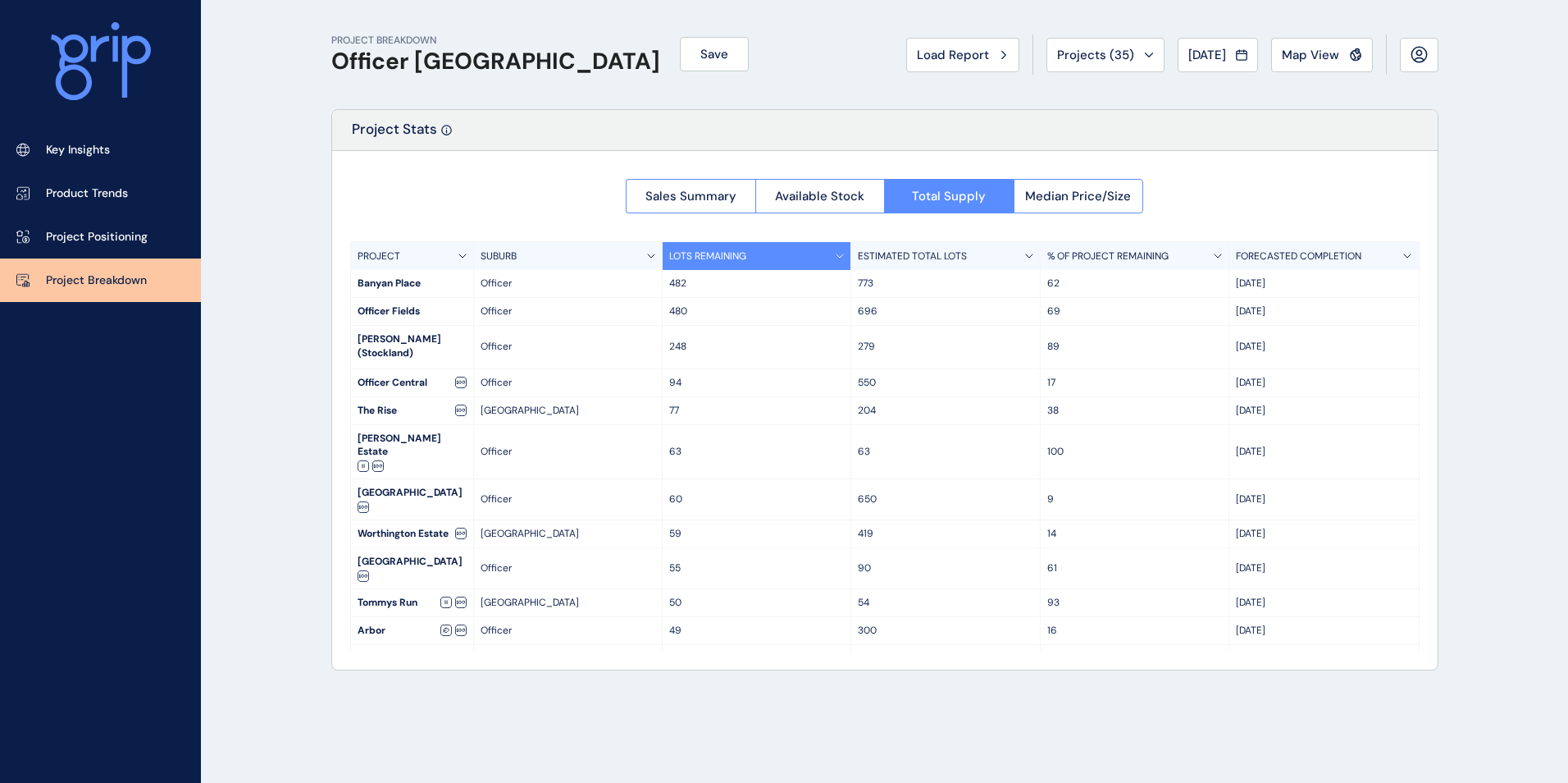
click at [397, 314] on div "Officer Fields" at bounding box center [412, 312] width 122 height 27
